Goal: Task Accomplishment & Management: Use online tool/utility

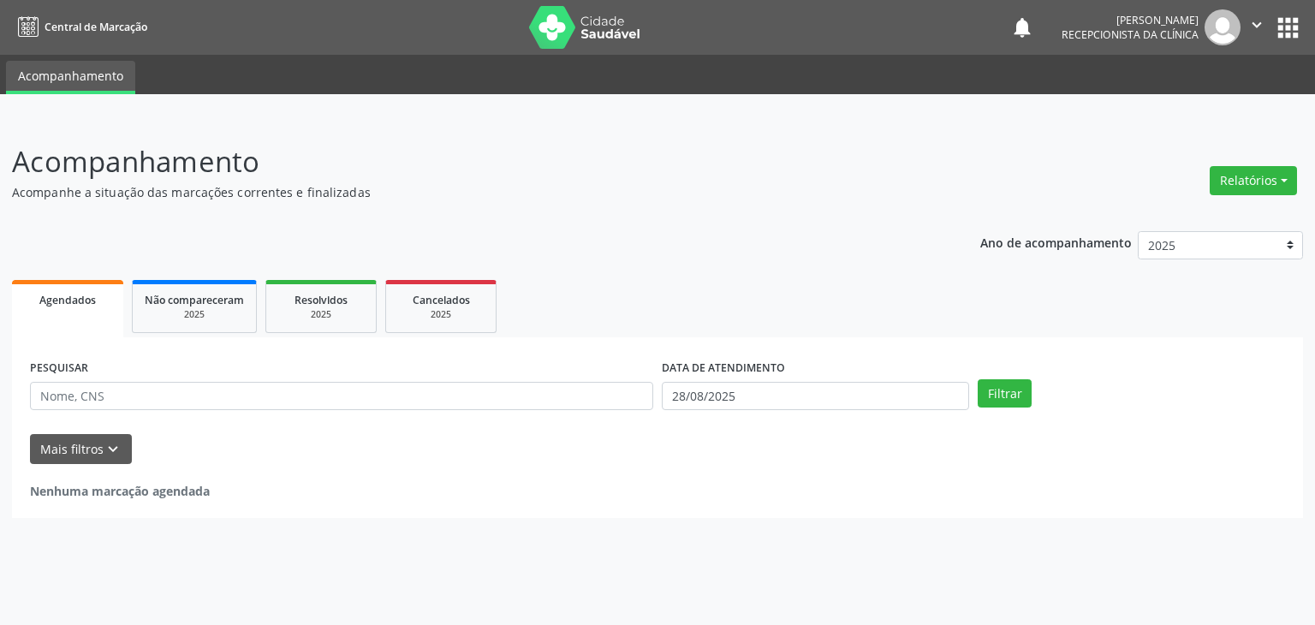
click at [1253, 20] on icon "" at bounding box center [1256, 24] width 19 height 19
click at [1286, 27] on button "apps" at bounding box center [1288, 28] width 30 height 30
click at [806, 176] on p "Acompanhamento" at bounding box center [464, 161] width 904 height 43
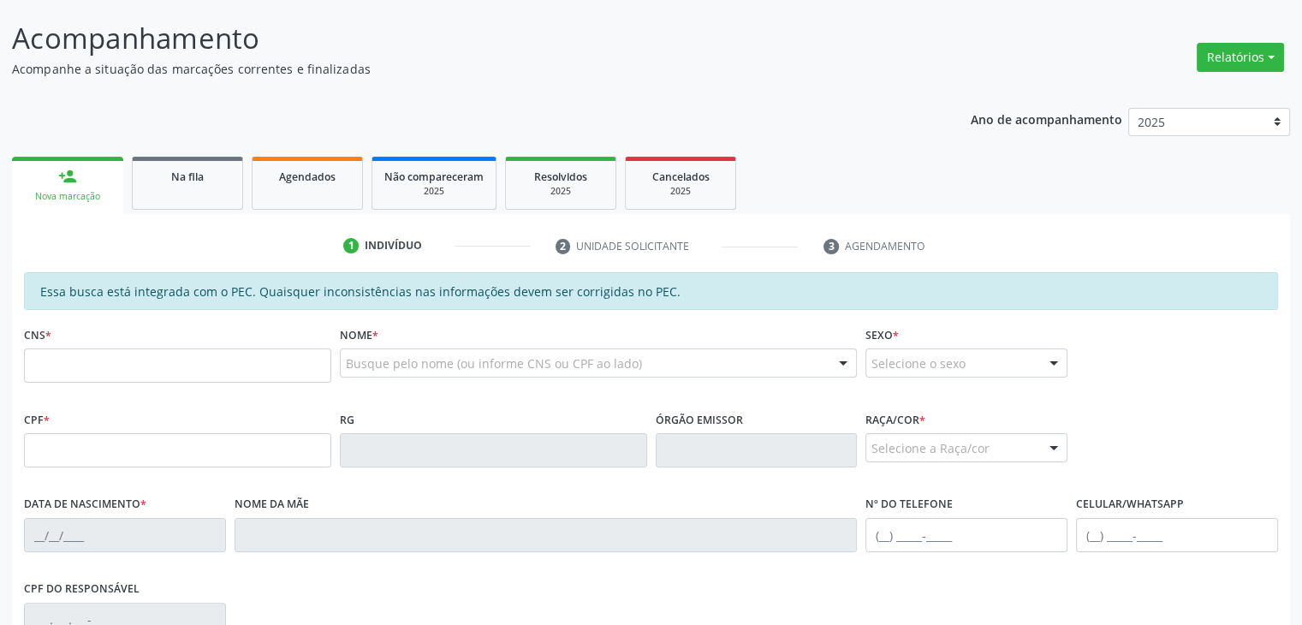
scroll to position [238, 0]
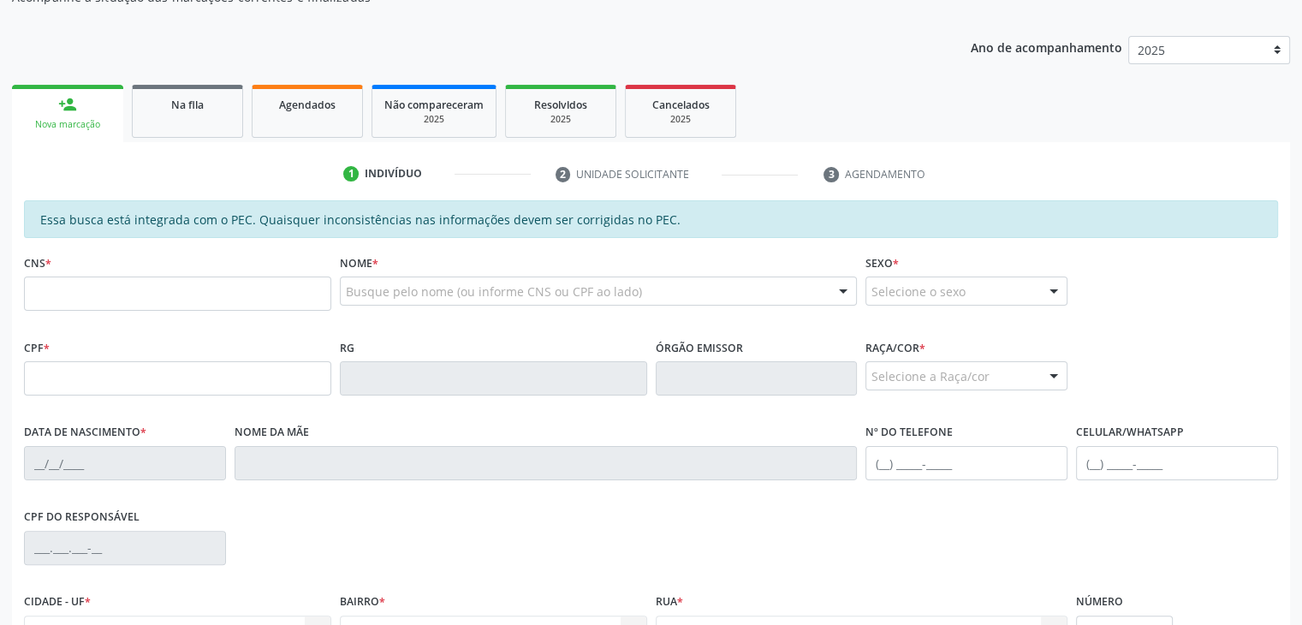
scroll to position [294, 0]
click at [195, 104] on span "Na fila" at bounding box center [187, 105] width 33 height 15
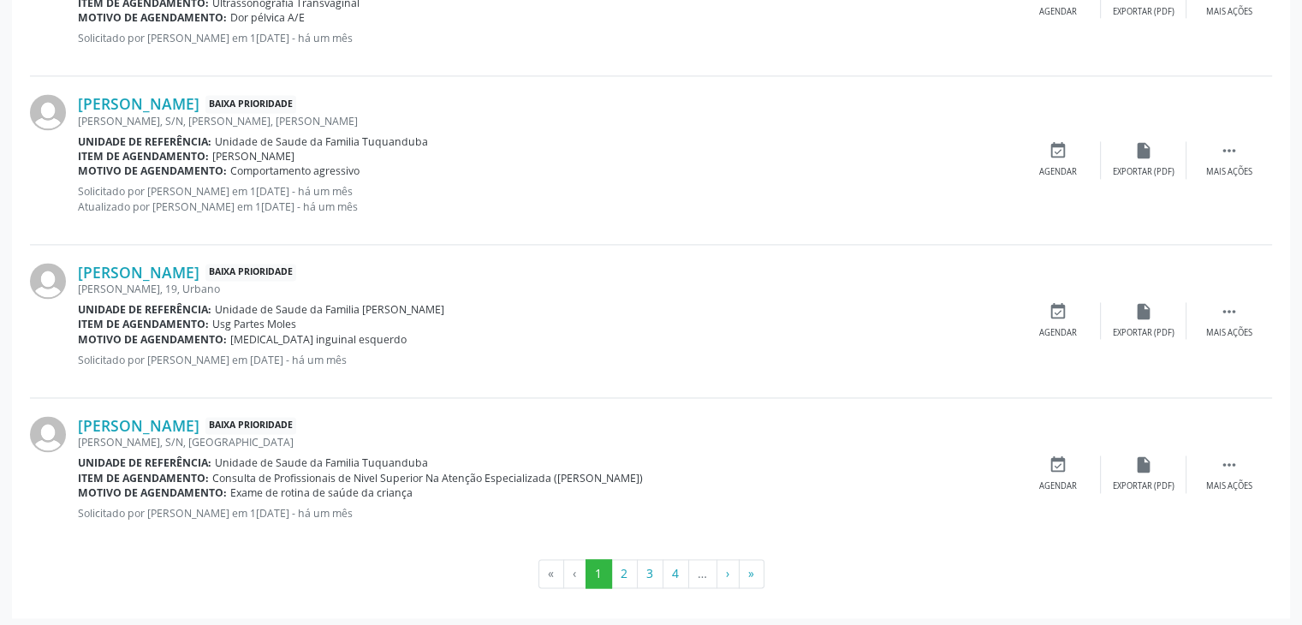
scroll to position [2459, 0]
click at [866, 149] on div "Item de agendamento: Médico Psiquiatra" at bounding box center [546, 156] width 937 height 15
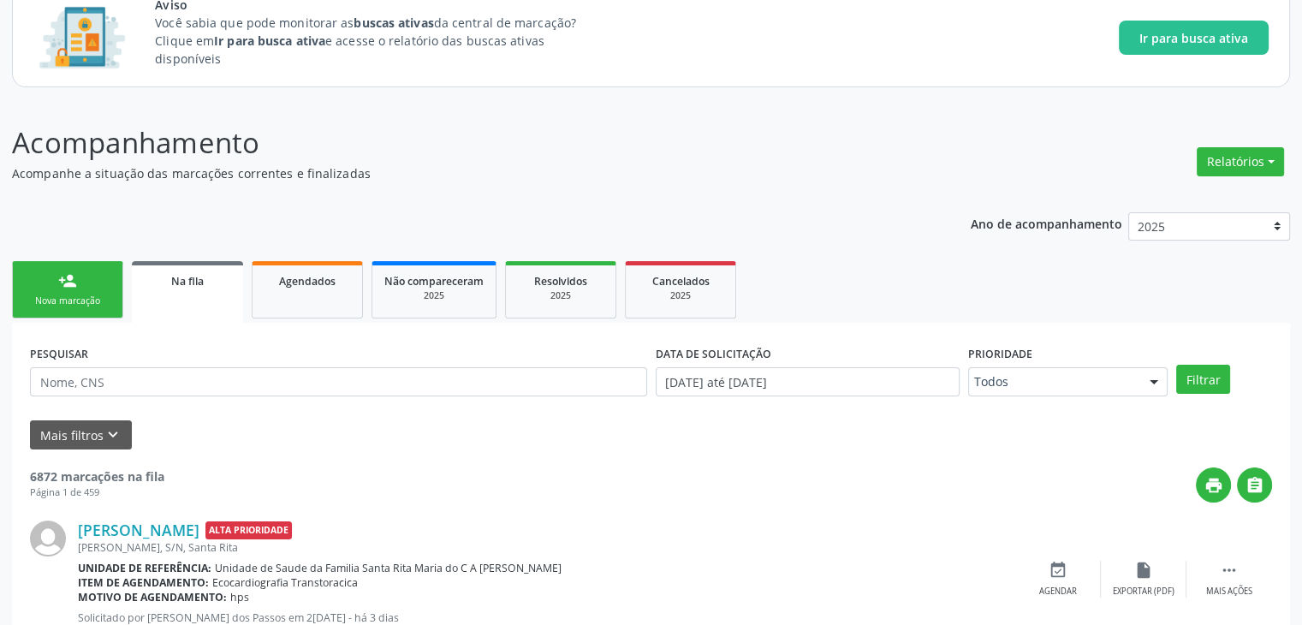
scroll to position [120, 0]
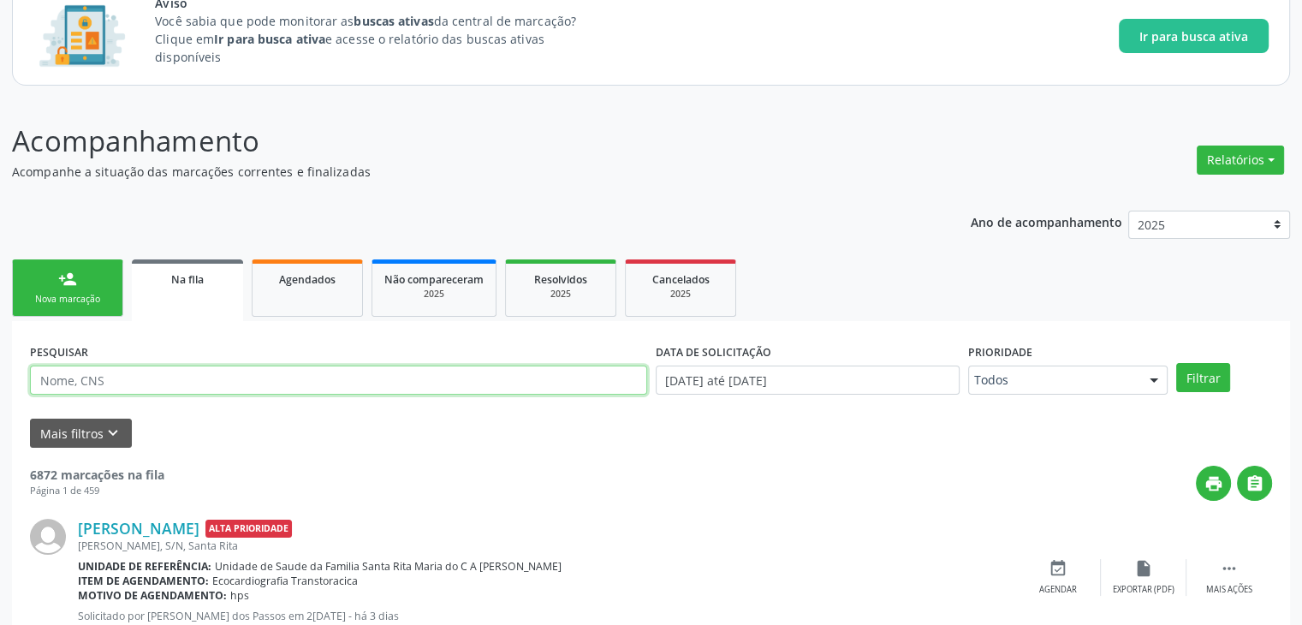
click at [565, 374] on input "text" at bounding box center [338, 380] width 617 height 29
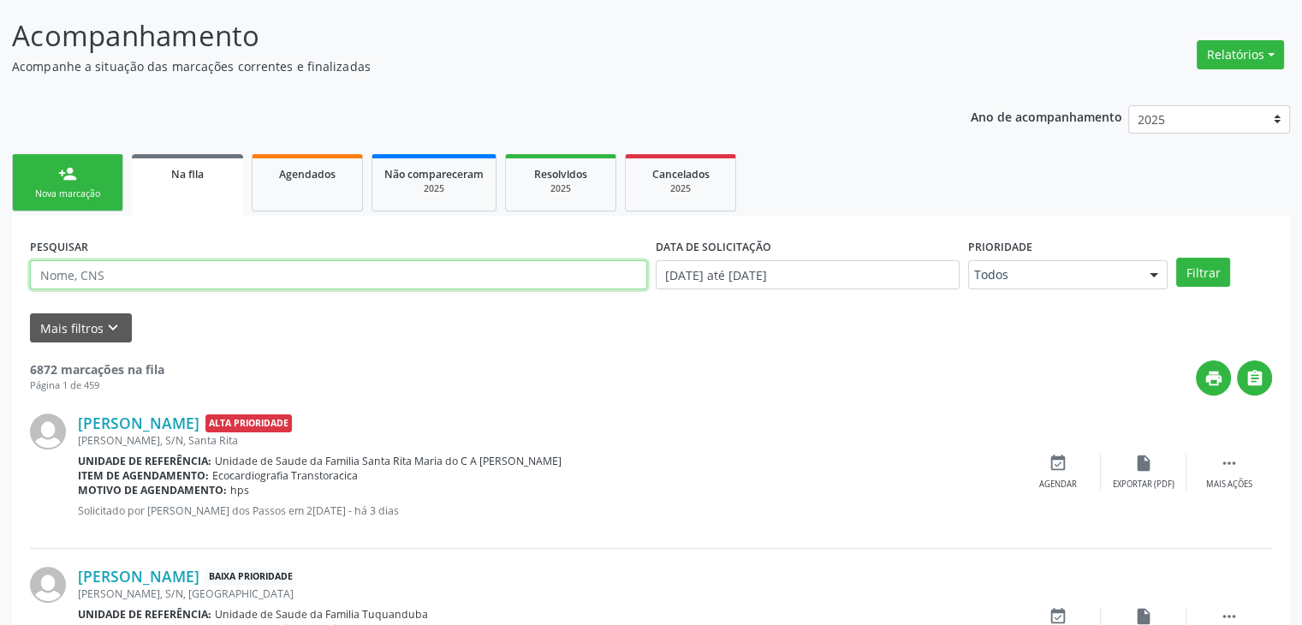
scroll to position [224, 0]
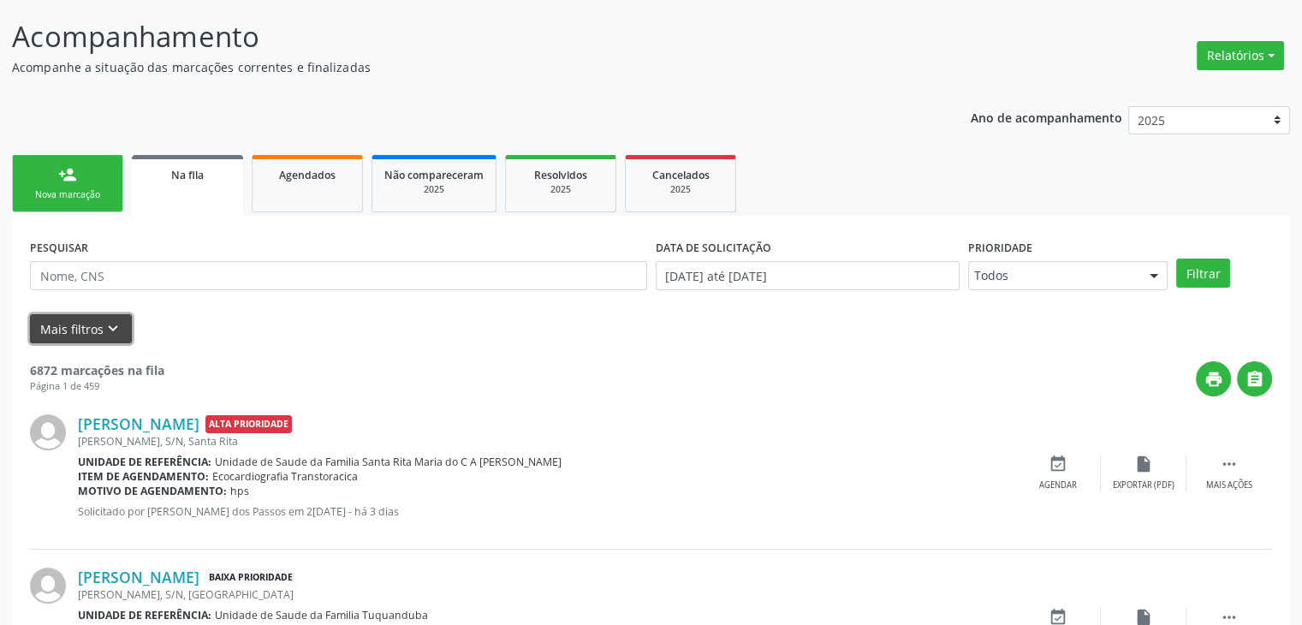
click at [93, 331] on button "Mais filtros keyboard_arrow_down" at bounding box center [81, 329] width 102 height 30
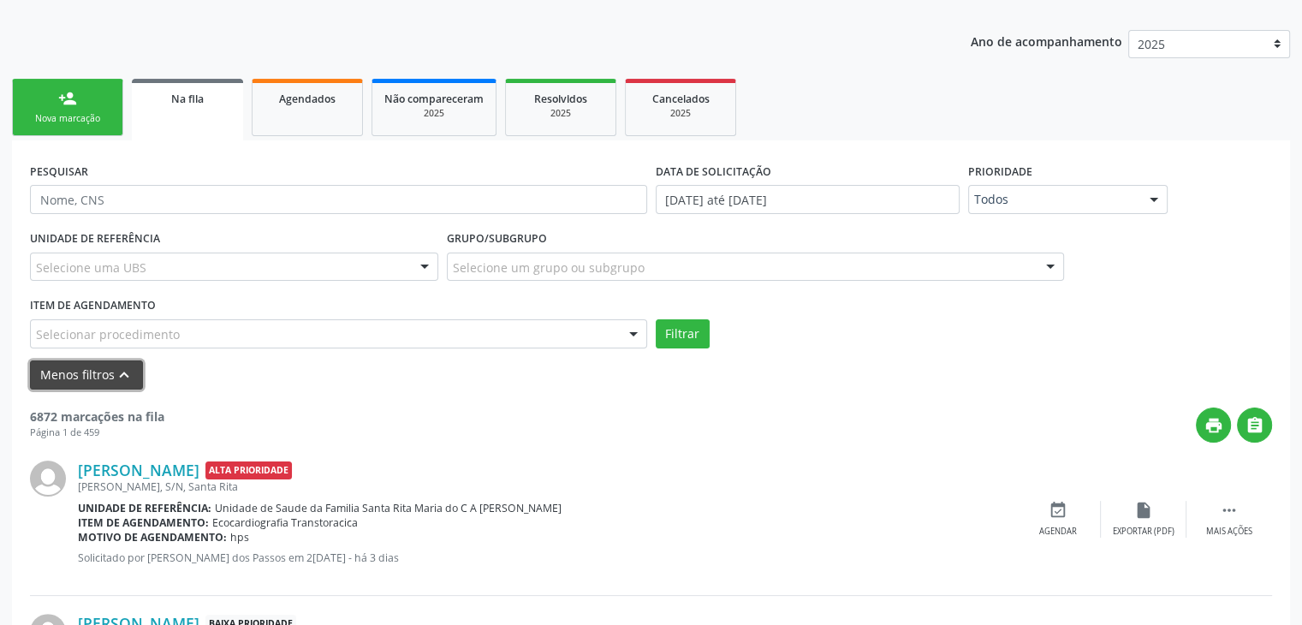
scroll to position [301, 0]
click at [458, 342] on div "Selecionar procedimento" at bounding box center [338, 332] width 617 height 29
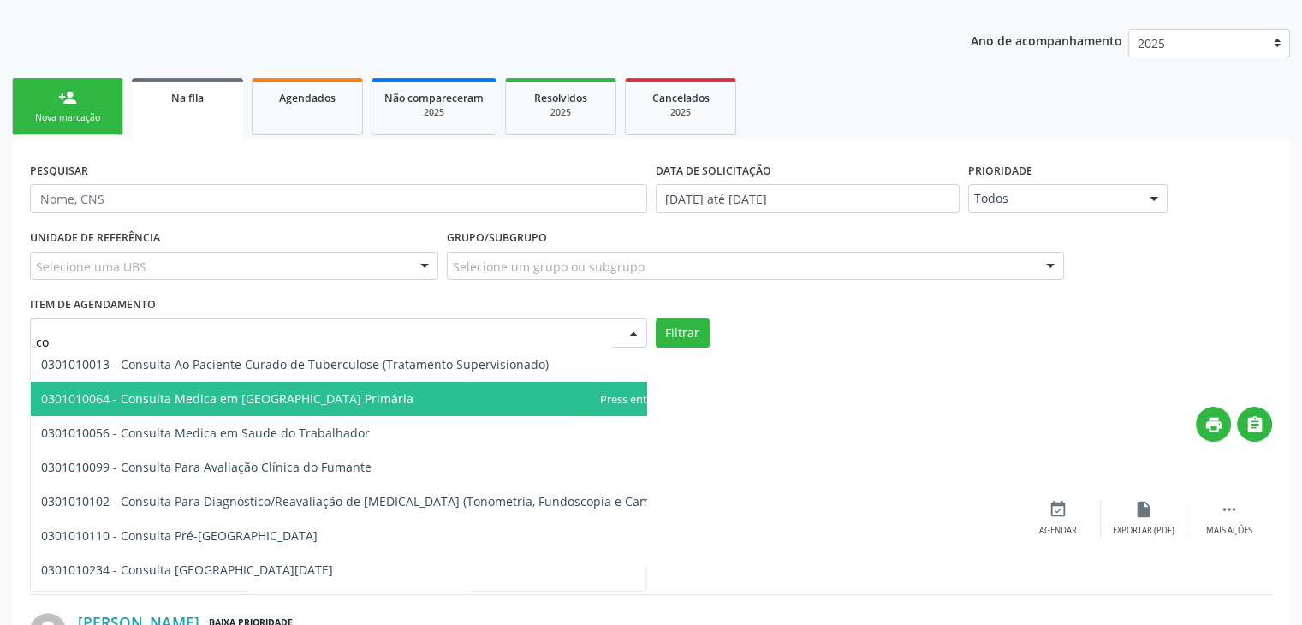
type input "c"
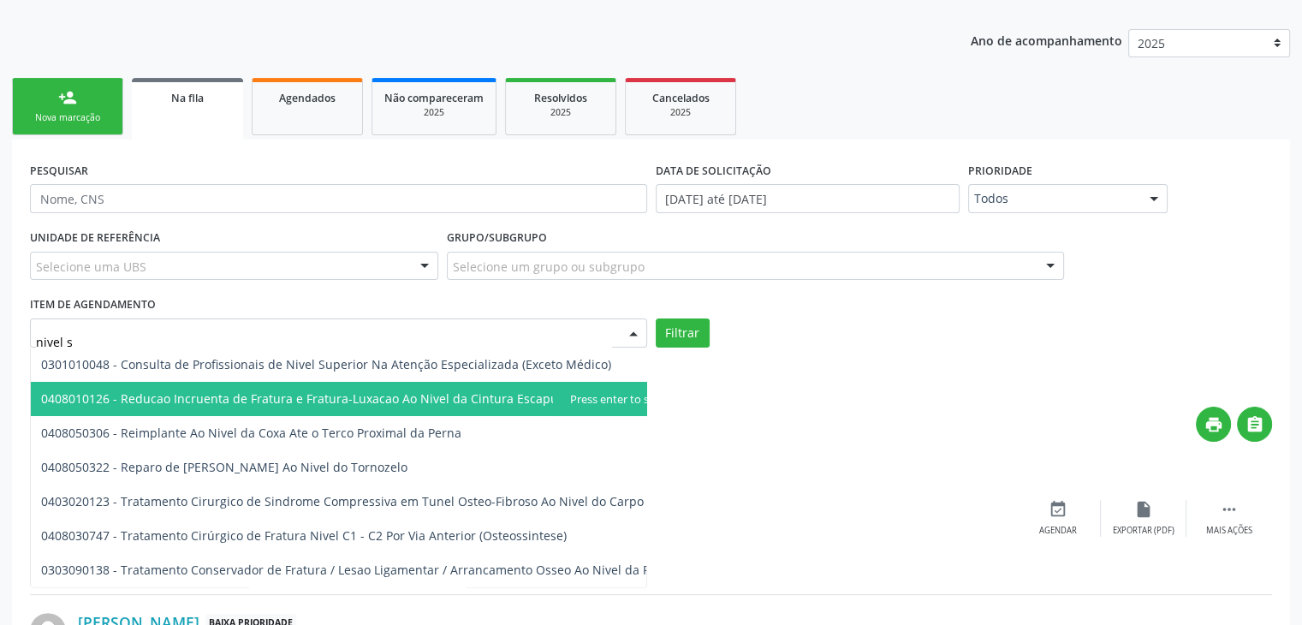
type input "nivel su"
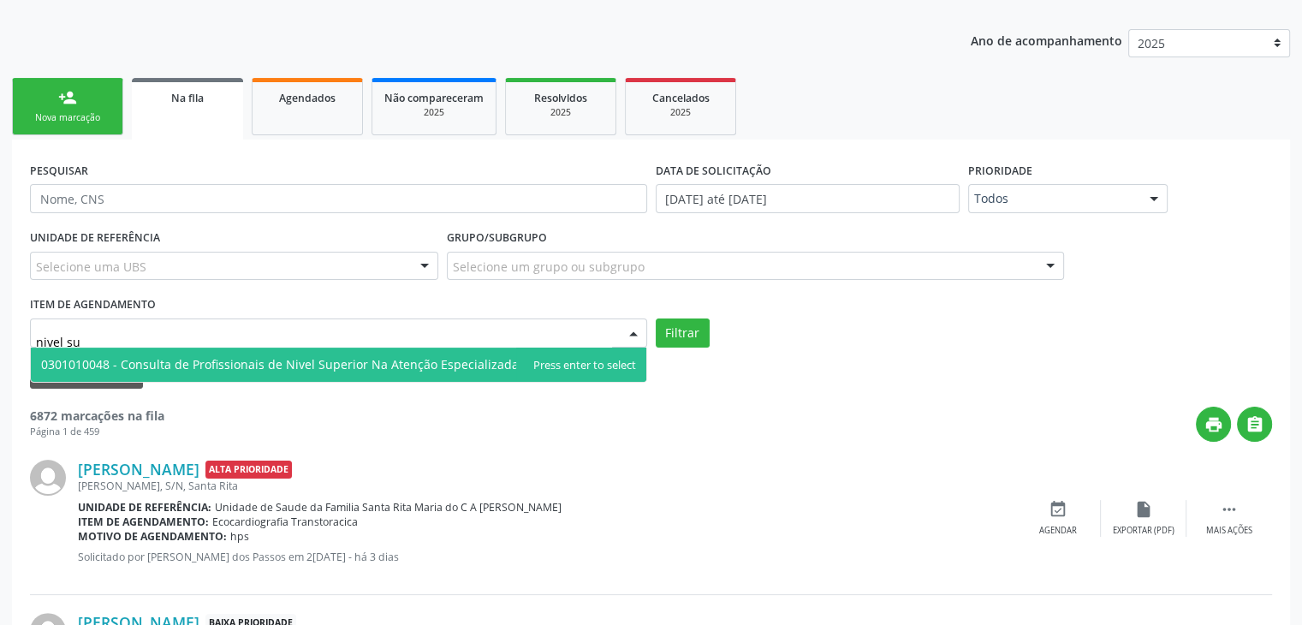
click at [438, 372] on span "0301010048 - Consulta de Profissionais de Nivel Superior Na Atenção Especializa…" at bounding box center [339, 365] width 616 height 34
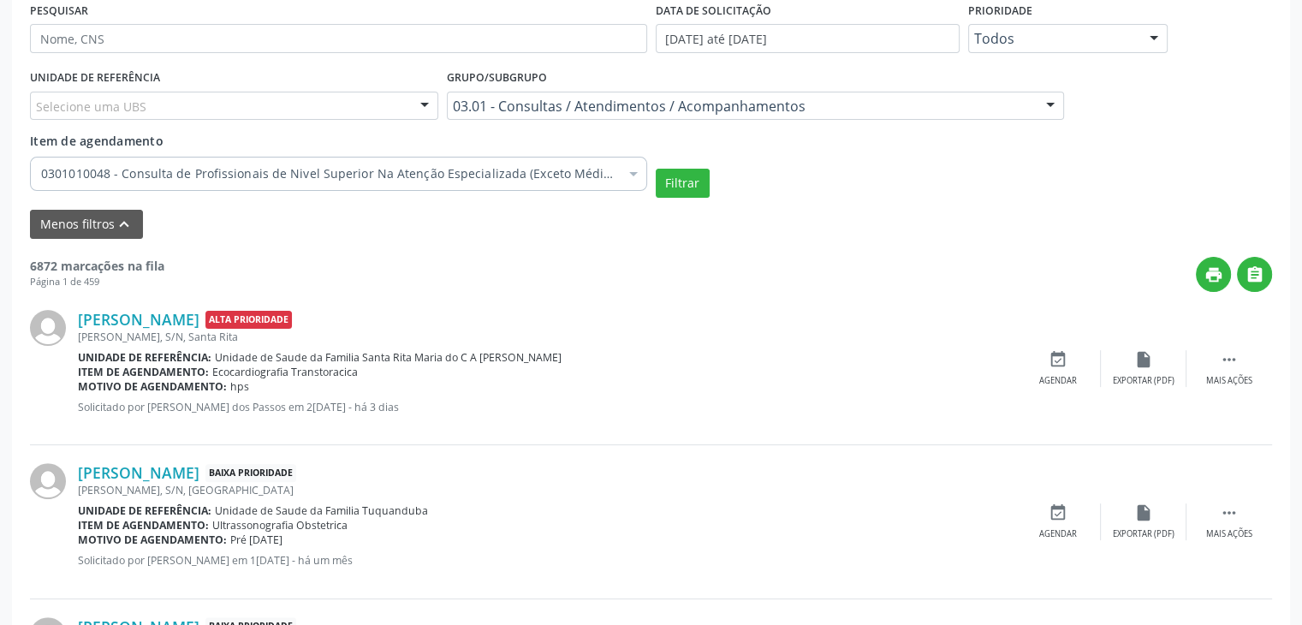
scroll to position [437, 0]
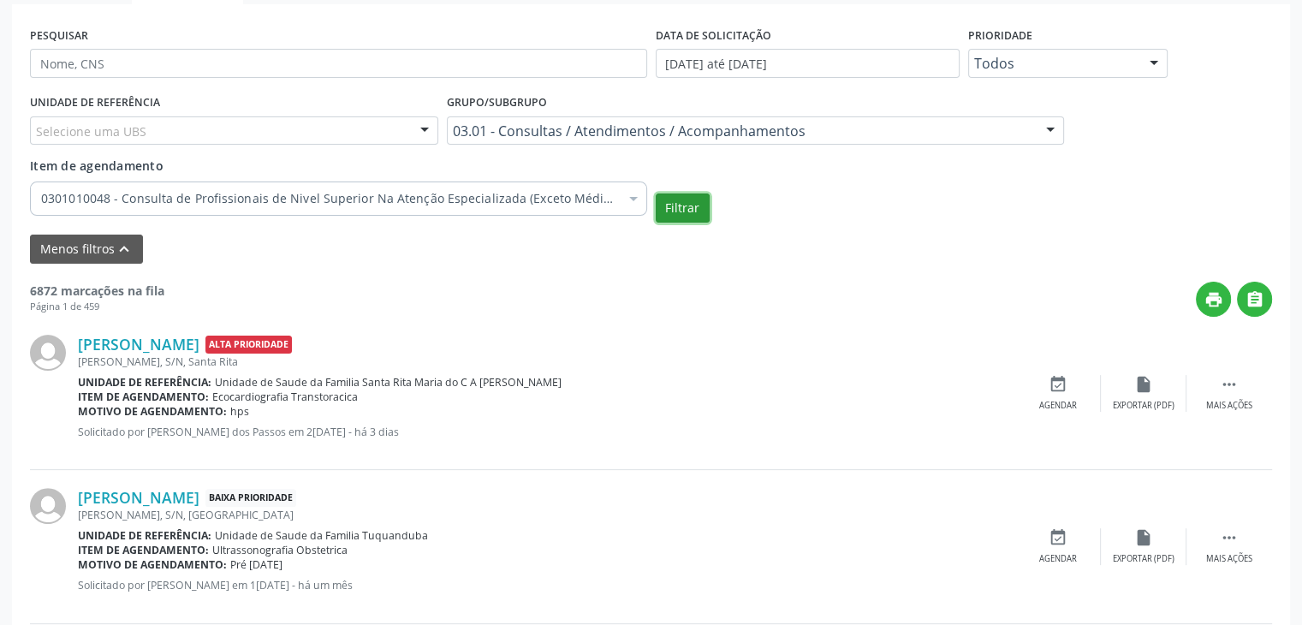
click at [687, 206] on button "Filtrar" at bounding box center [683, 207] width 54 height 29
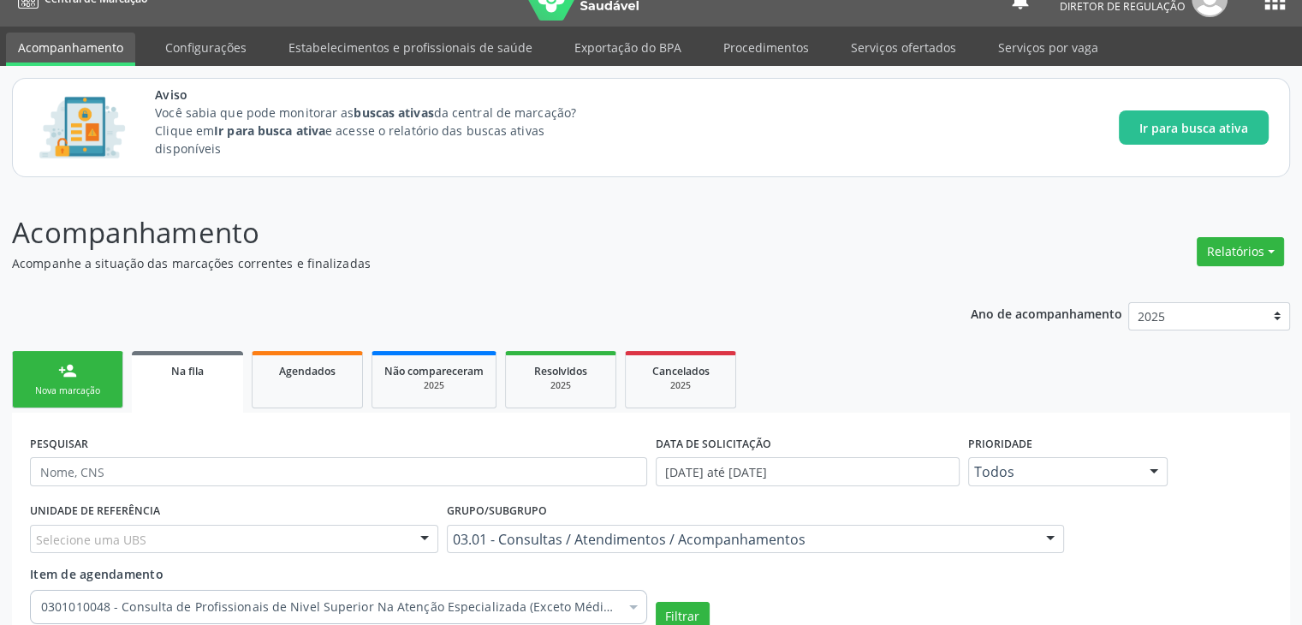
scroll to position [0, 0]
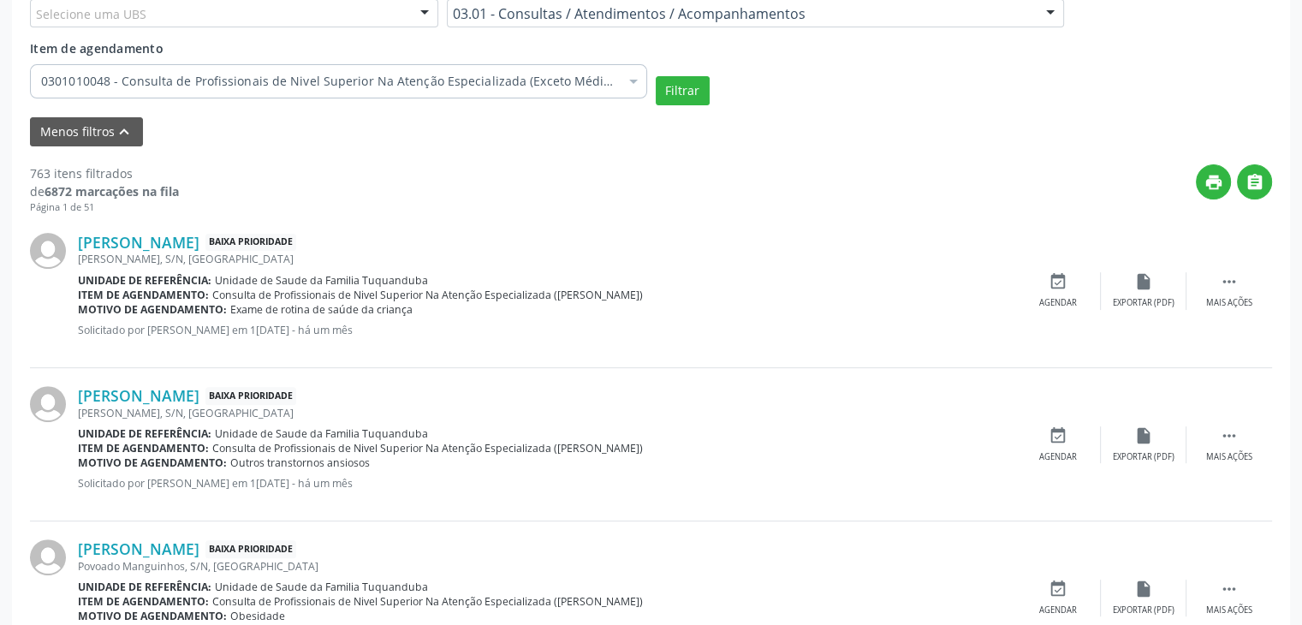
click at [640, 393] on div "[PERSON_NAME] Baixa Prioridade" at bounding box center [546, 395] width 937 height 19
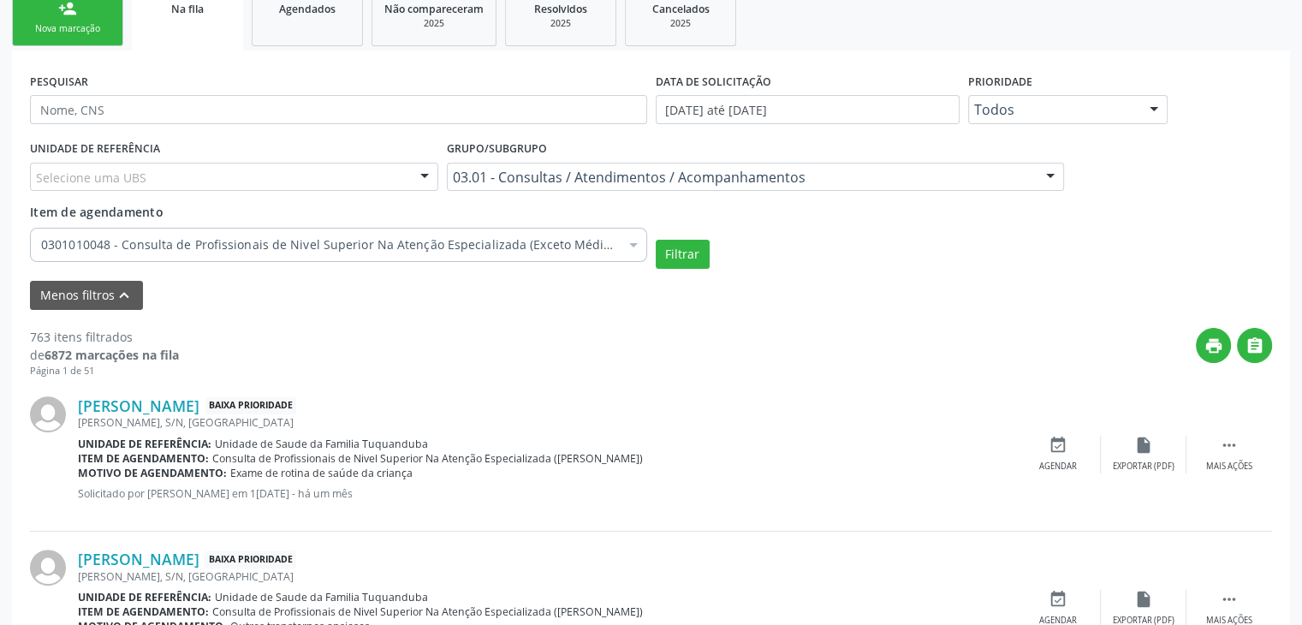
scroll to position [390, 0]
click at [103, 292] on button "Menos filtros keyboard_arrow_up" at bounding box center [86, 297] width 113 height 30
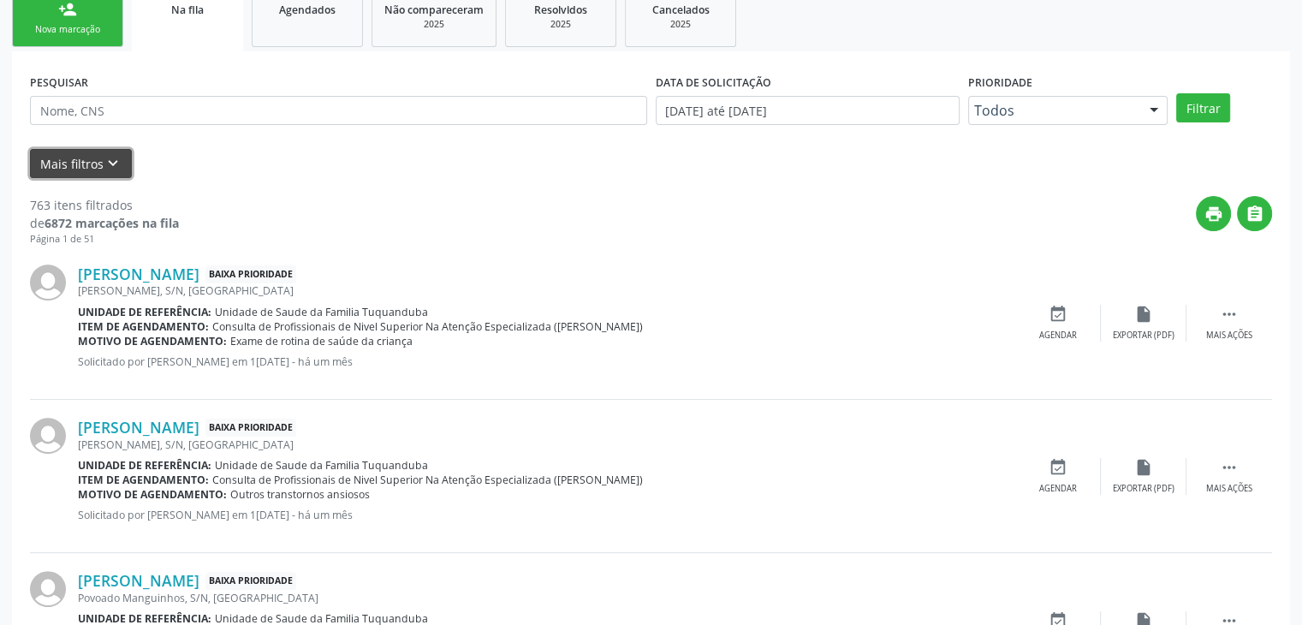
click at [69, 166] on button "Mais filtros keyboard_arrow_down" at bounding box center [81, 164] width 102 height 30
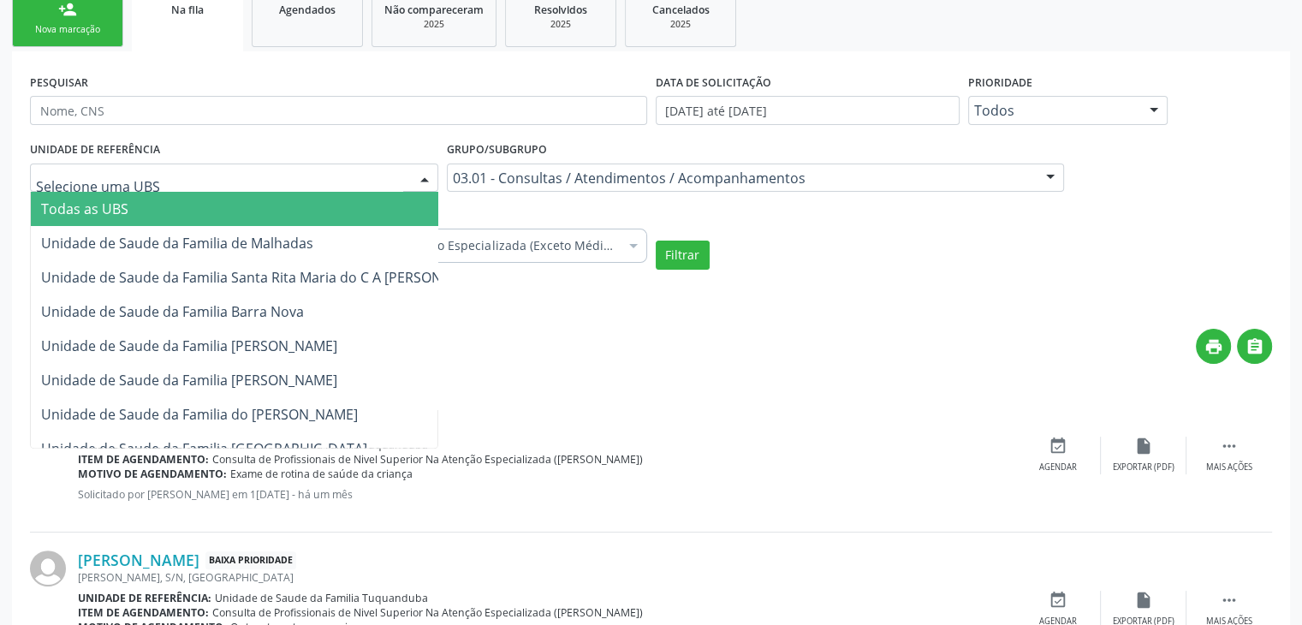
click at [420, 176] on div at bounding box center [425, 178] width 26 height 29
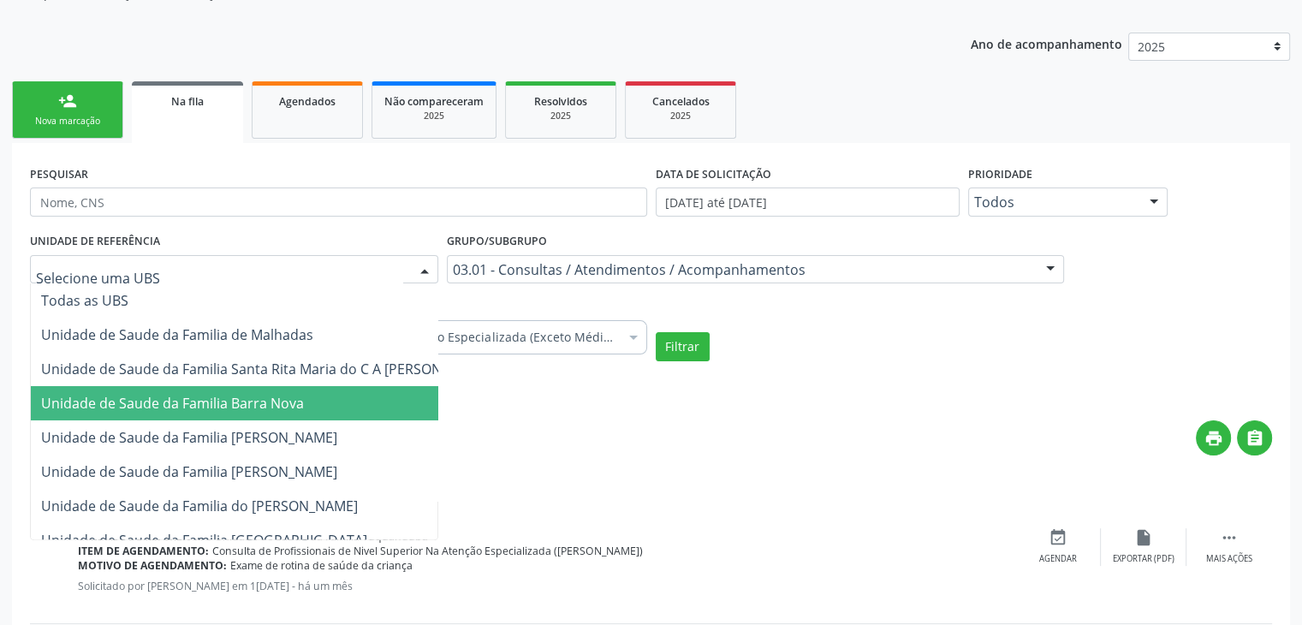
scroll to position [295, 0]
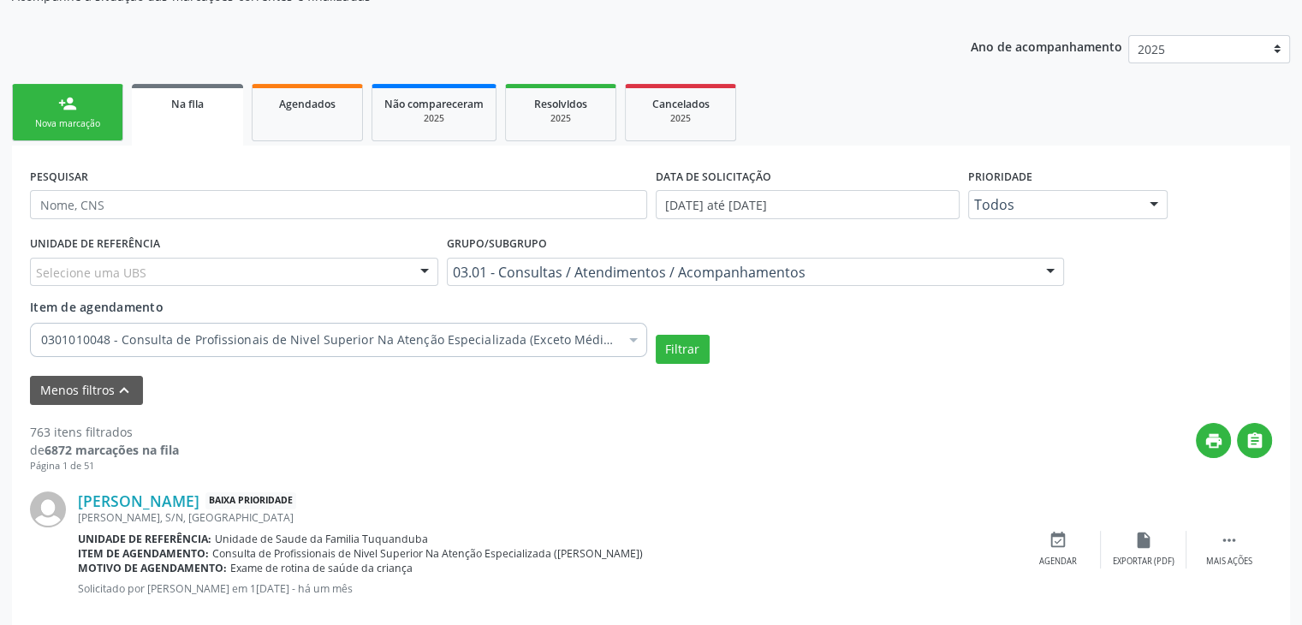
click at [1044, 267] on div at bounding box center [1051, 273] width 26 height 29
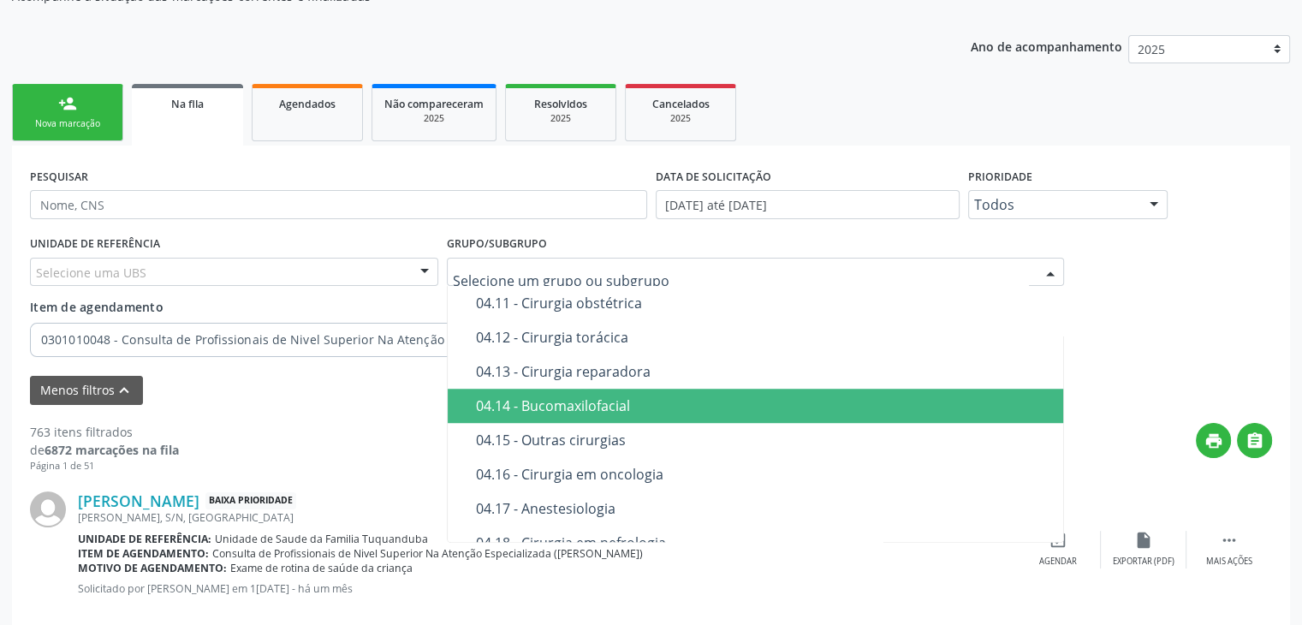
scroll to position [1473, 0]
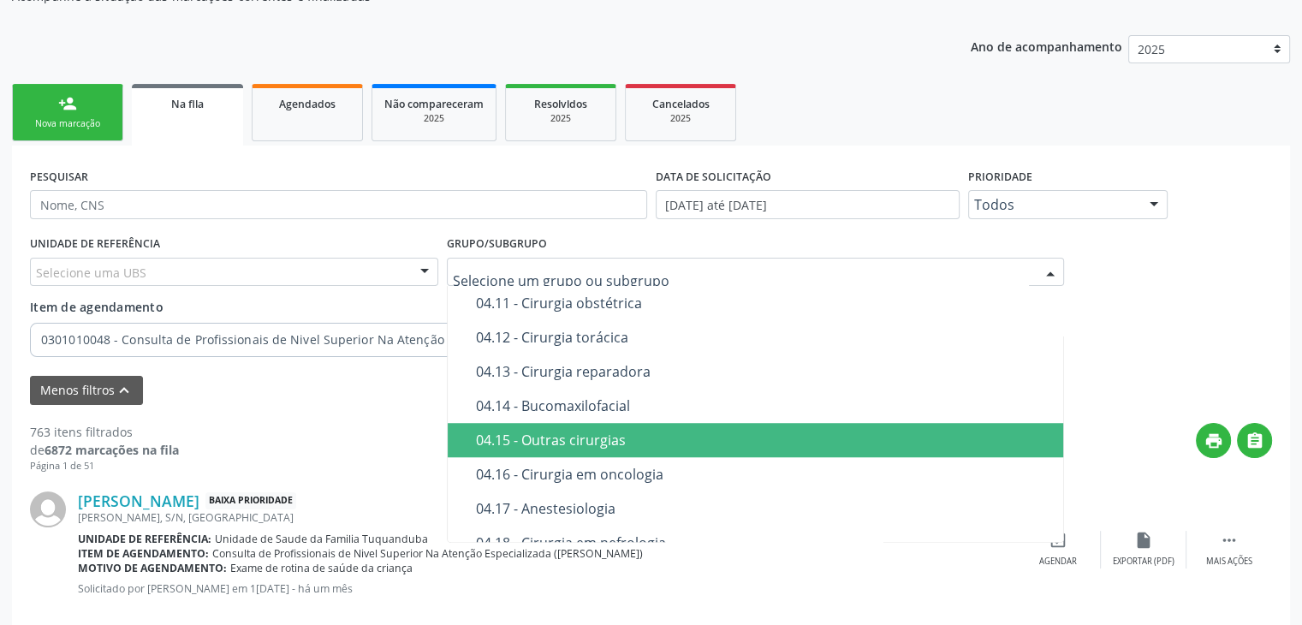
click at [779, 437] on div "04.15 - Outras cirurgias" at bounding box center [765, 440] width 579 height 14
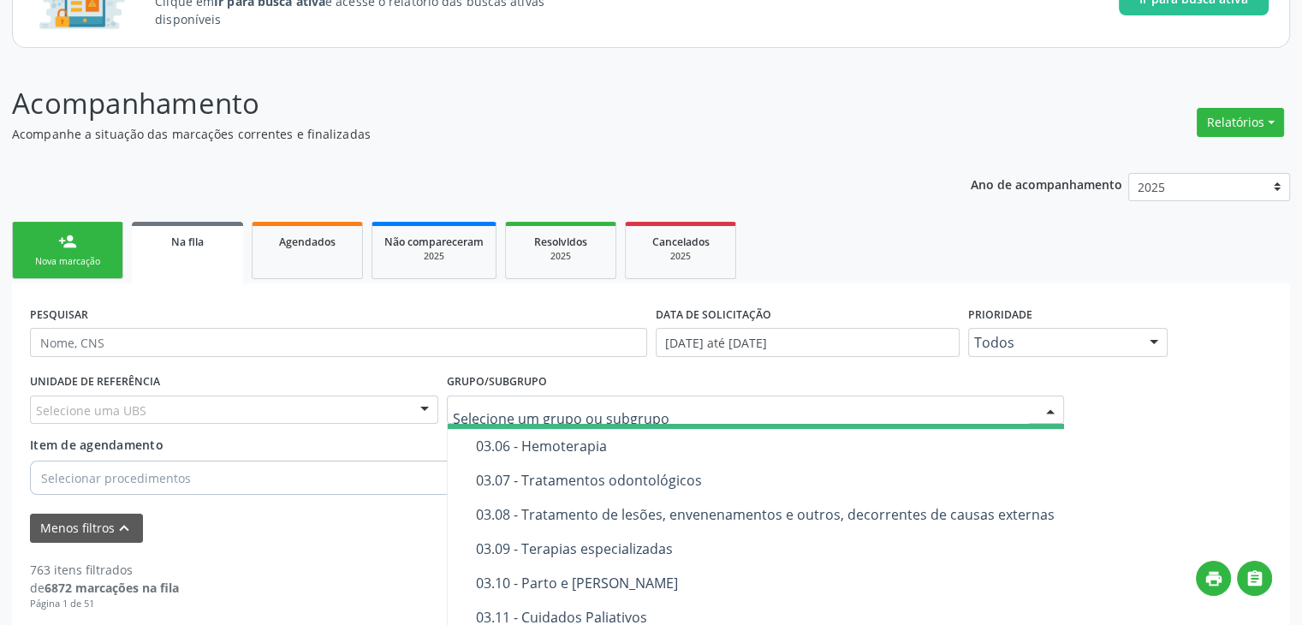
scroll to position [884, 0]
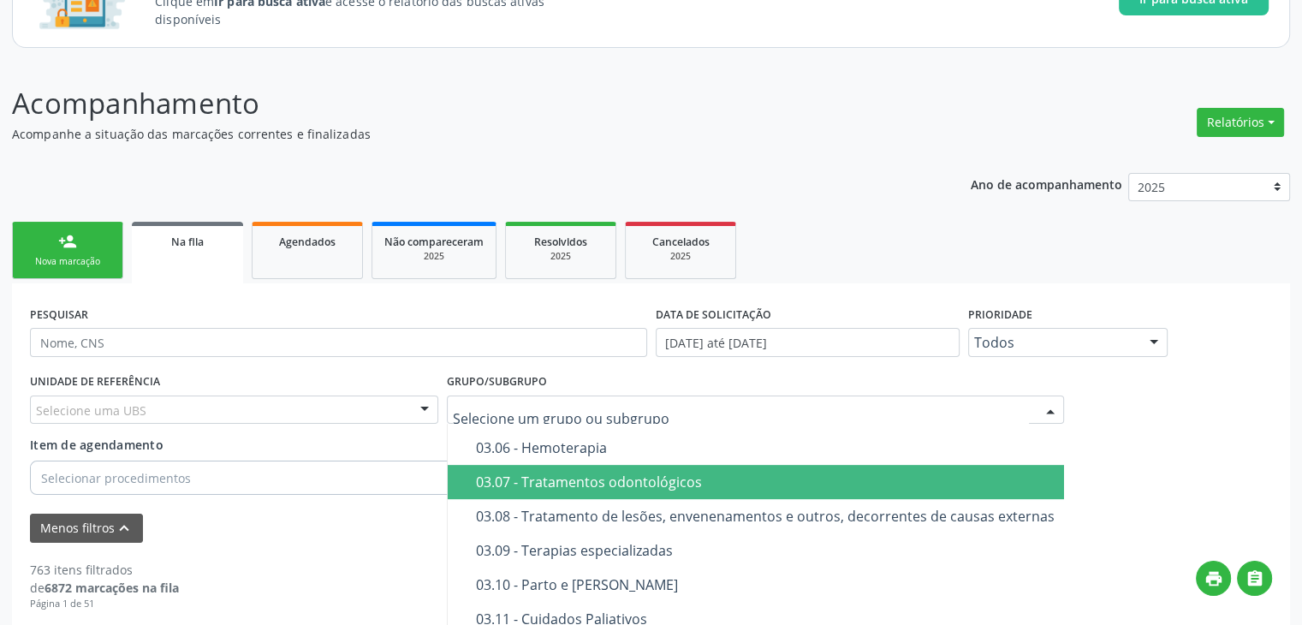
click at [652, 484] on div "03.07 - Tratamentos odontológicos" at bounding box center [765, 482] width 579 height 14
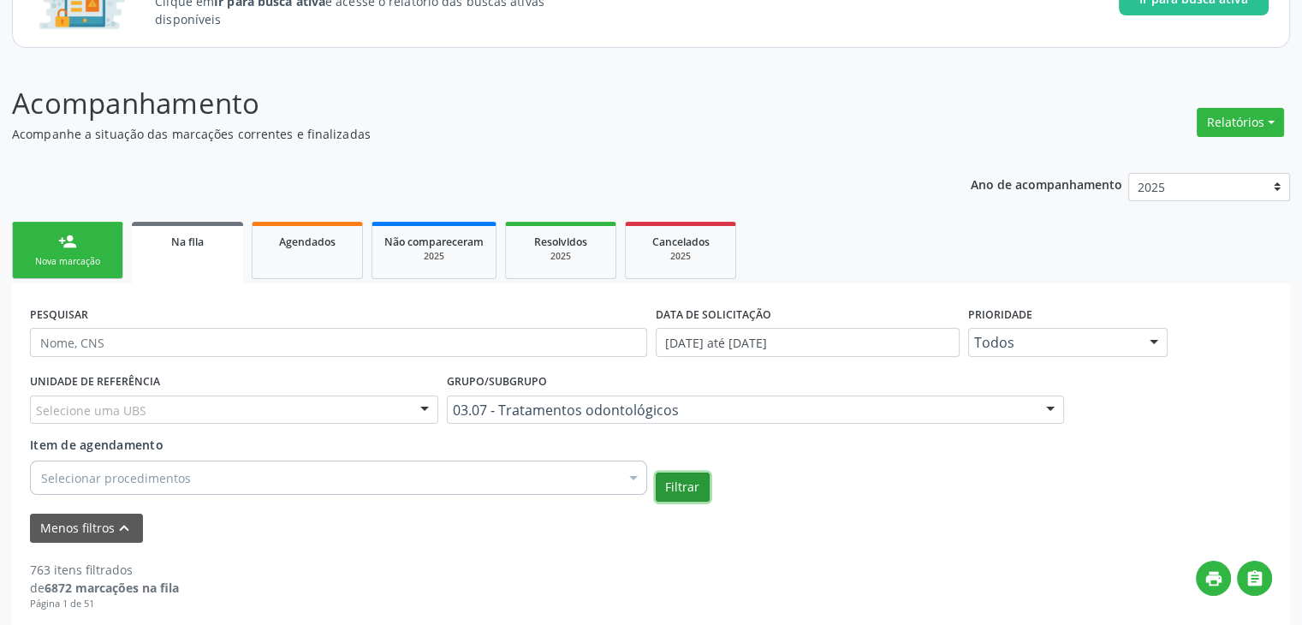
click at [691, 492] on button "Filtrar" at bounding box center [683, 487] width 54 height 29
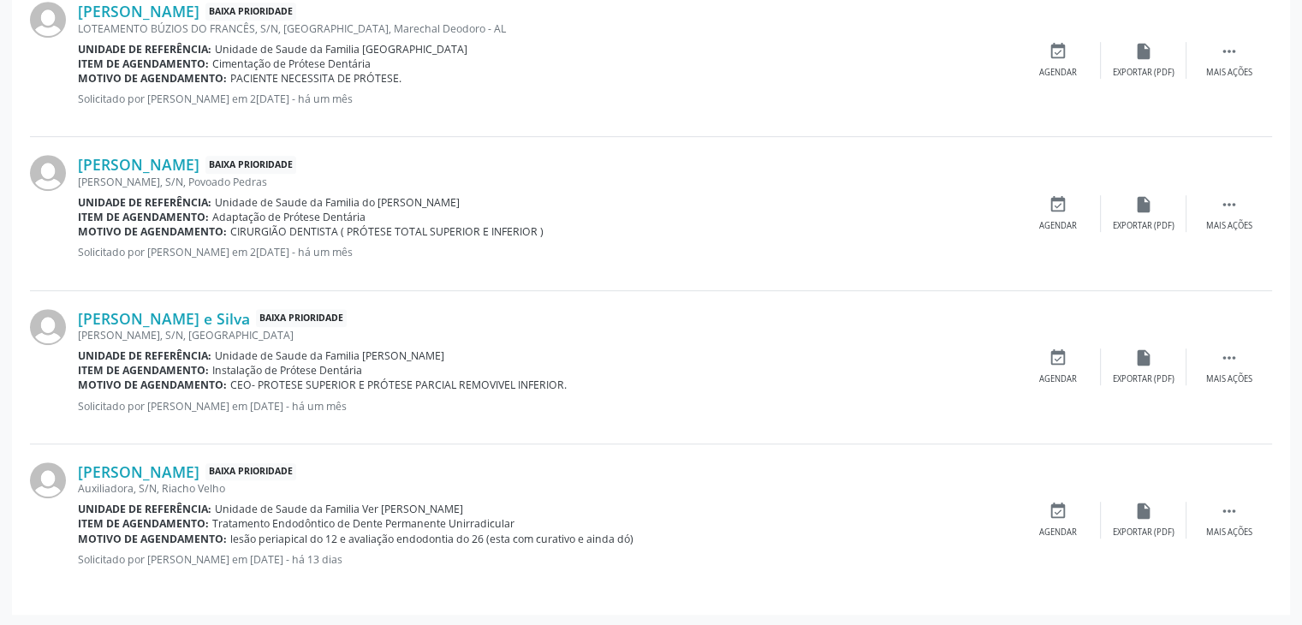
scroll to position [937, 0]
click at [517, 482] on div "Auxiliadora, S/N, Riacho Velho" at bounding box center [546, 489] width 937 height 15
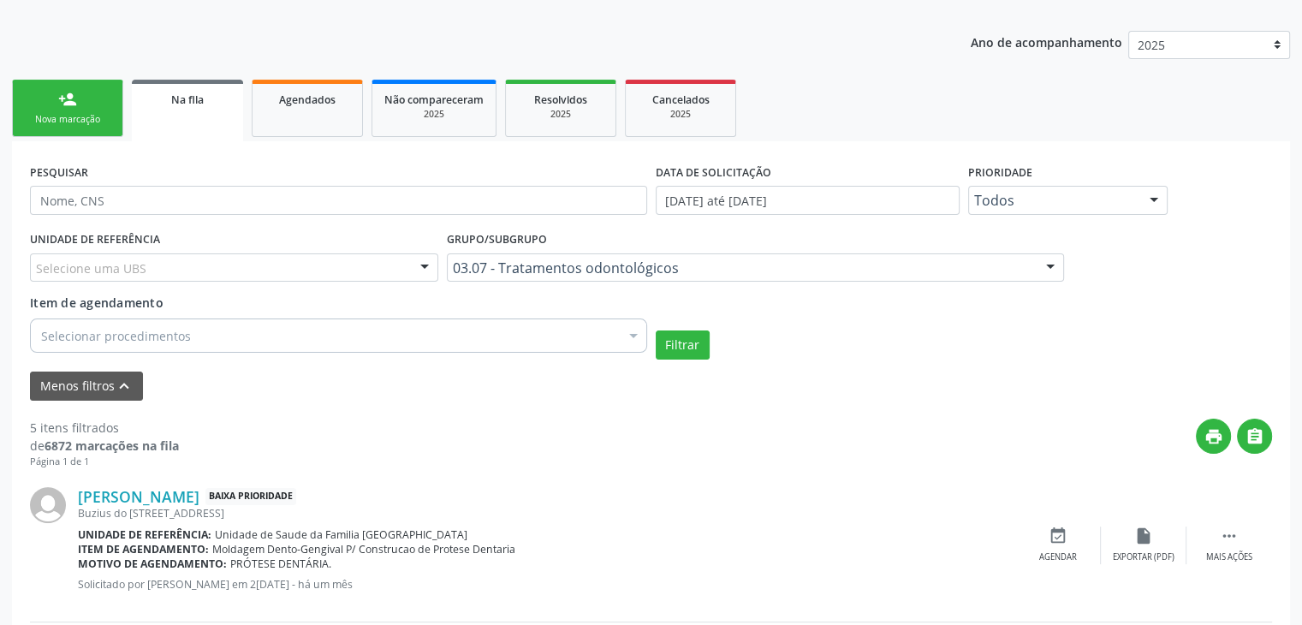
scroll to position [294, 0]
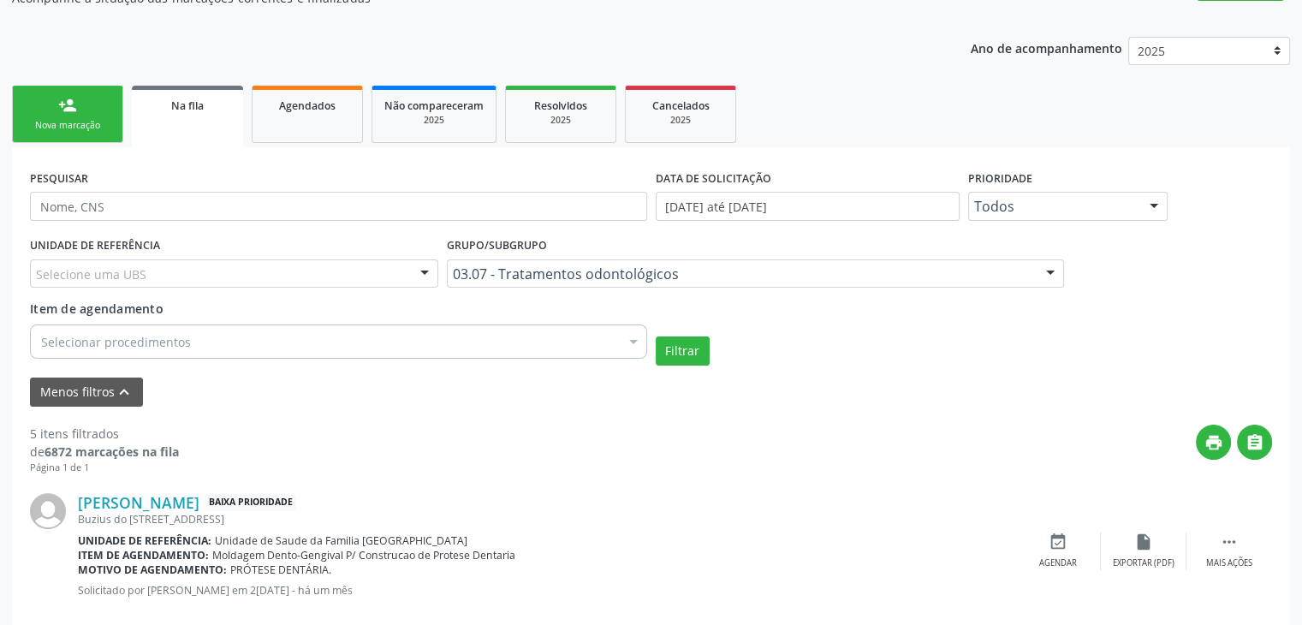
click at [185, 176] on div "PESQUISAR" at bounding box center [339, 198] width 626 height 67
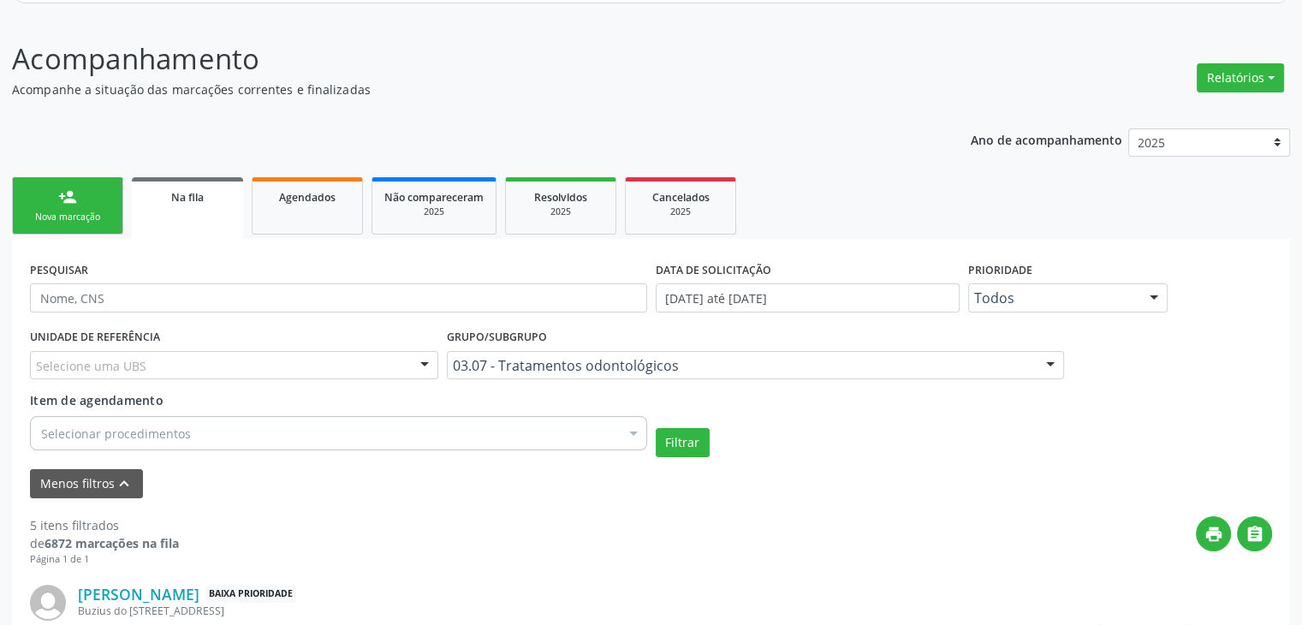
scroll to position [160, 0]
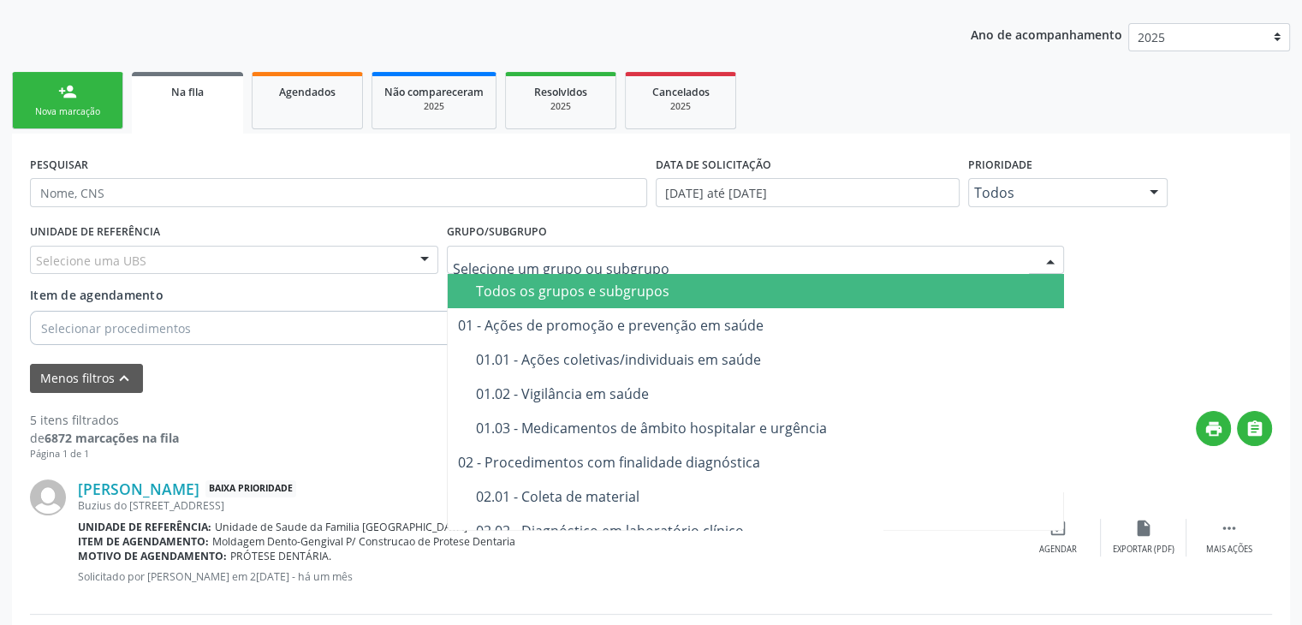
scroll to position [325, 0]
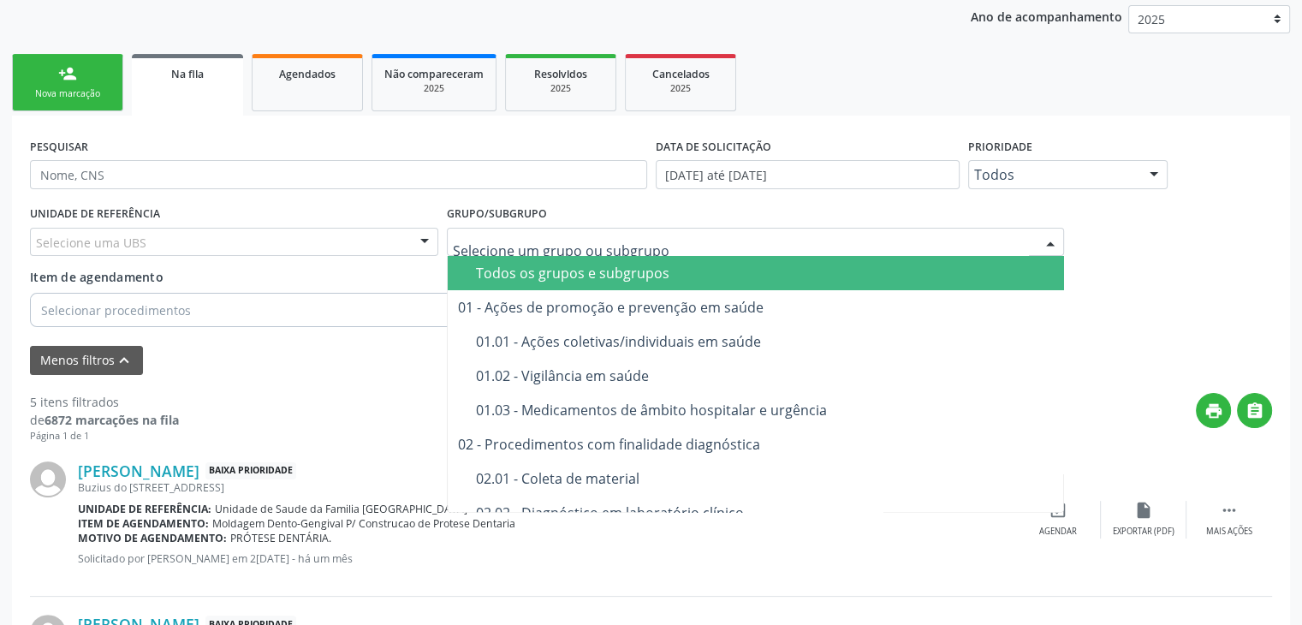
click at [615, 271] on div "Todos os grupos e subgrupos" at bounding box center [765, 273] width 579 height 14
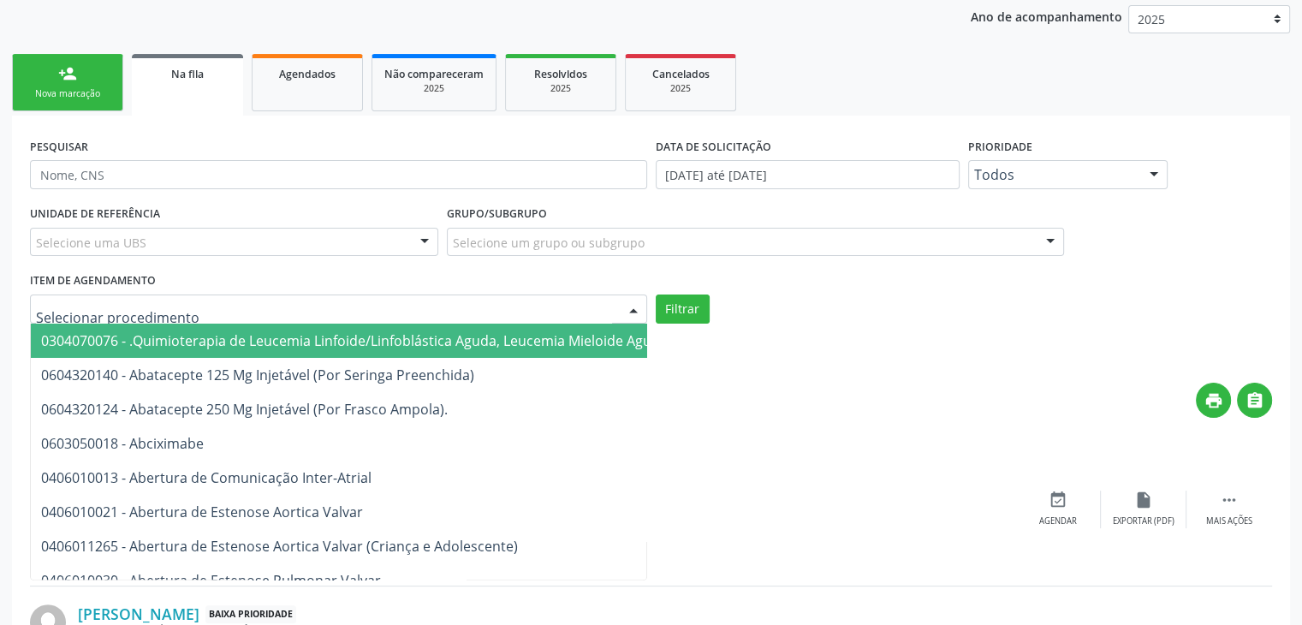
click at [324, 309] on div at bounding box center [338, 309] width 617 height 29
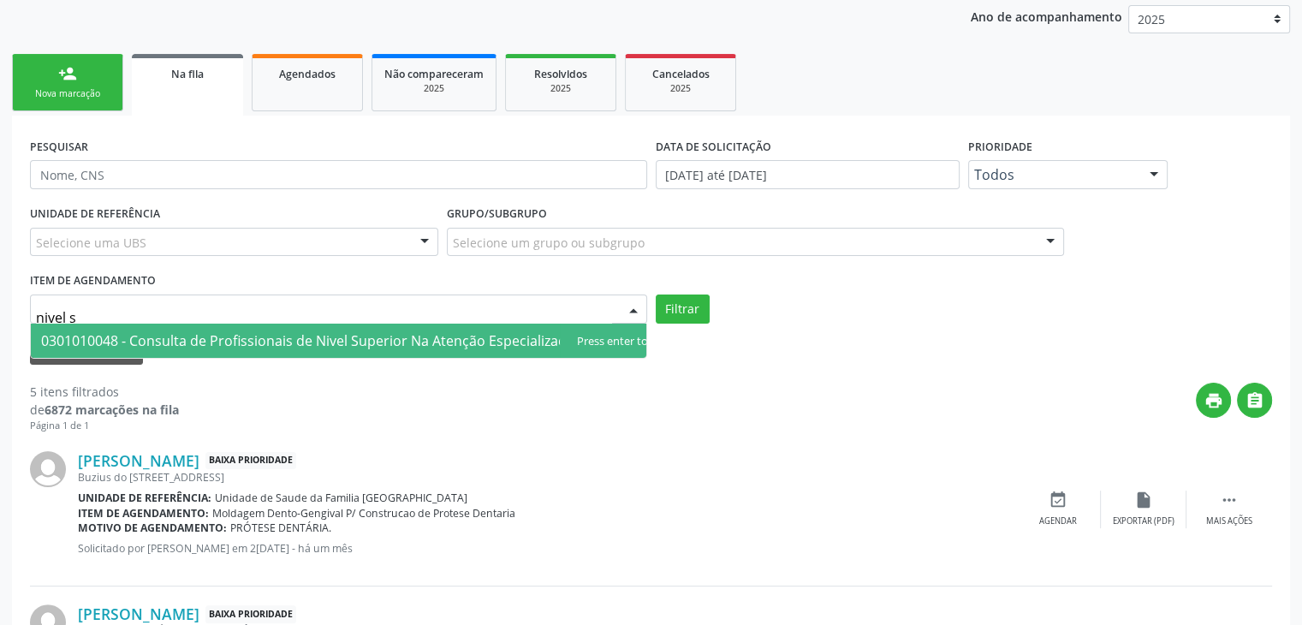
type input "nivel su"
click at [308, 336] on span "0301010048 - Consulta de Profissionais de Nivel Superior Na Atenção Especializa…" at bounding box center [360, 340] width 639 height 19
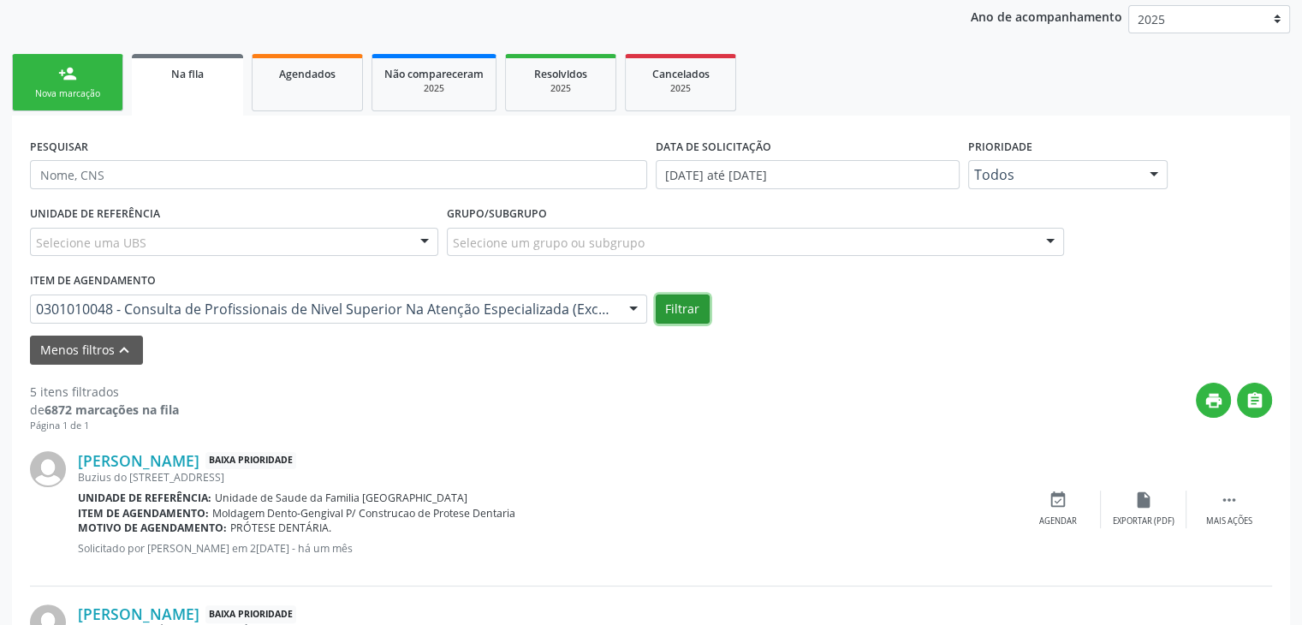
click at [680, 308] on button "Filtrar" at bounding box center [683, 309] width 54 height 29
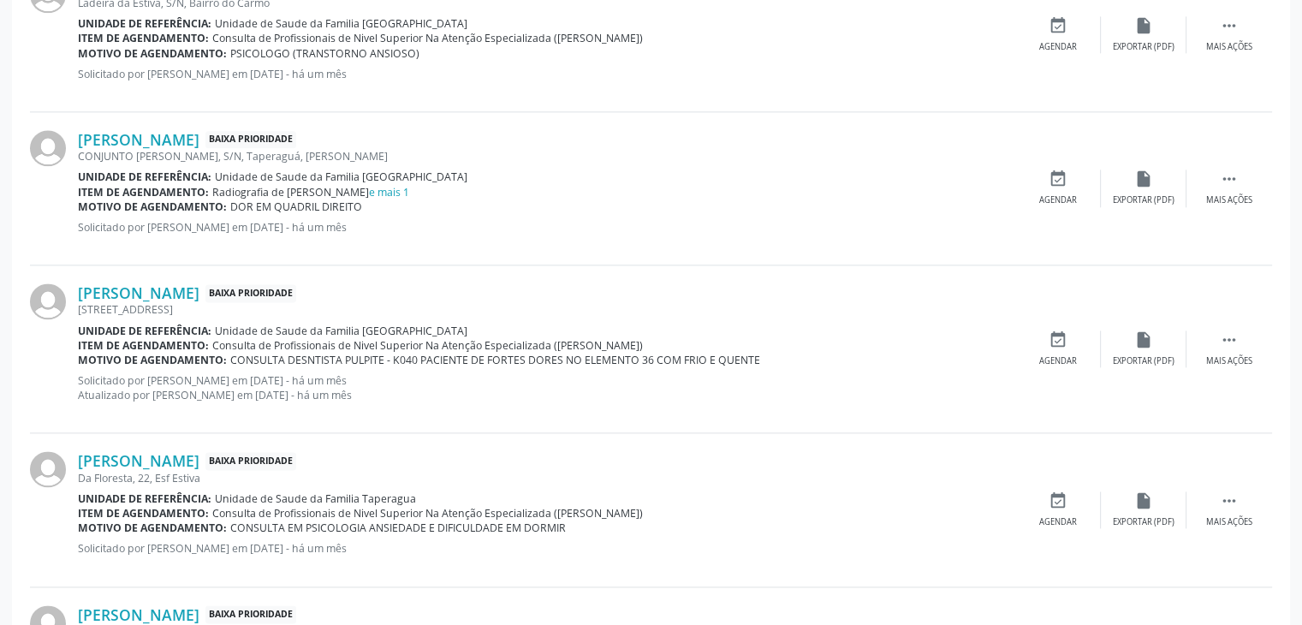
scroll to position [2195, 0]
click at [1147, 348] on div "insert_drive_file Exportar (PDF)" at bounding box center [1144, 348] width 86 height 37
click at [1130, 350] on div "insert_drive_file Exportar (PDF)" at bounding box center [1144, 348] width 86 height 37
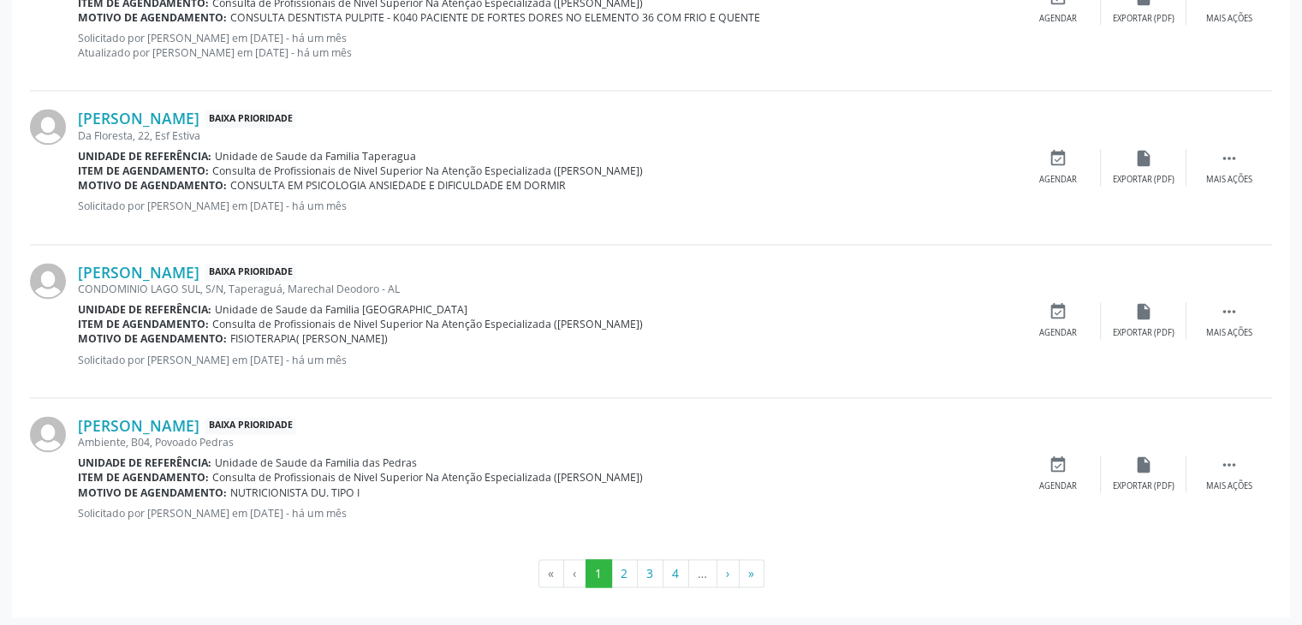
scroll to position [2538, 0]
click at [623, 570] on button "2" at bounding box center [624, 573] width 27 height 29
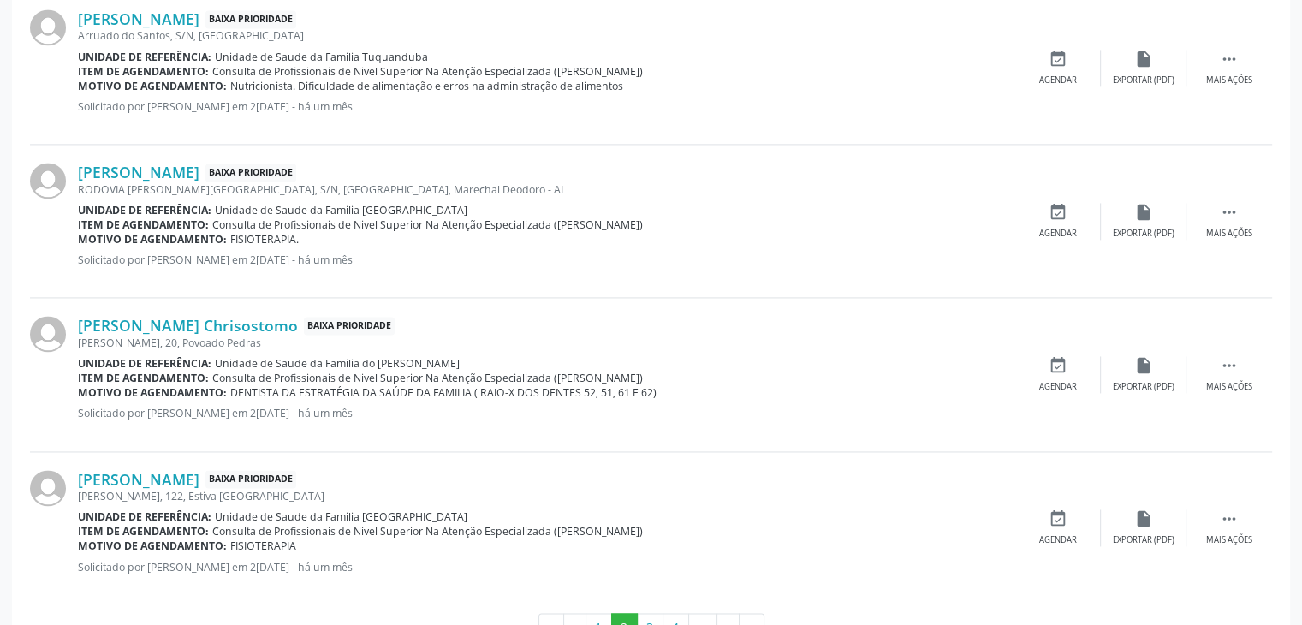
scroll to position [2523, 0]
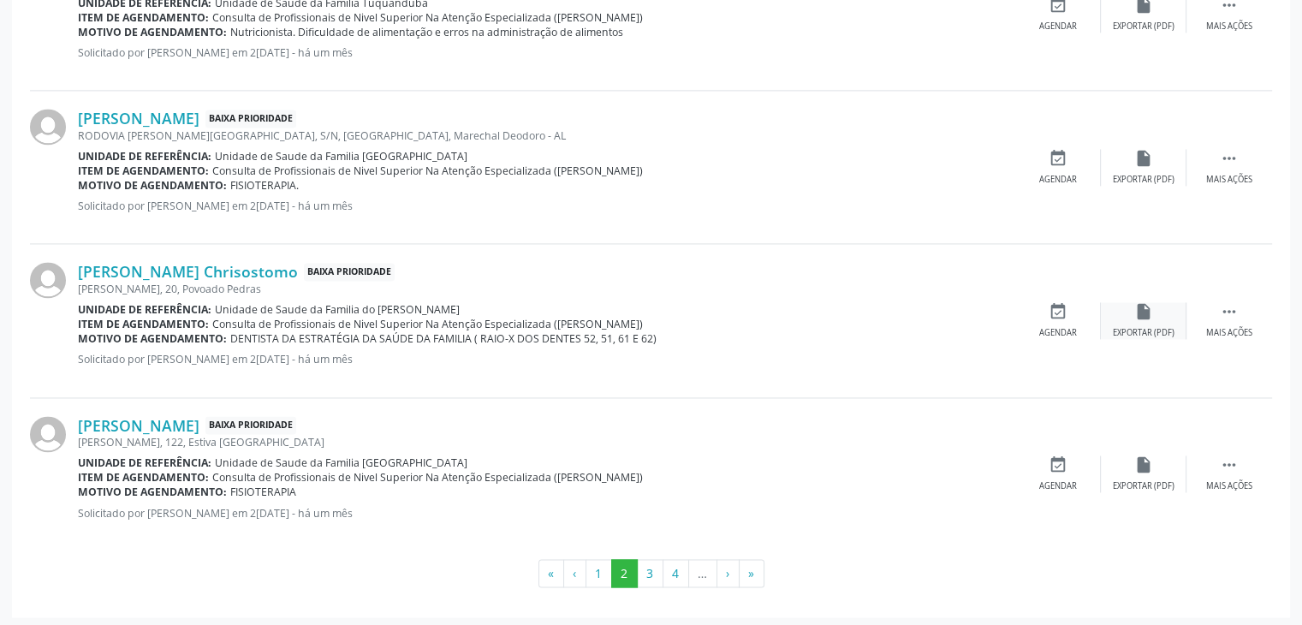
click at [1150, 320] on div "insert_drive_file Exportar (PDF)" at bounding box center [1144, 320] width 86 height 37
click at [646, 572] on button "3" at bounding box center [650, 573] width 27 height 29
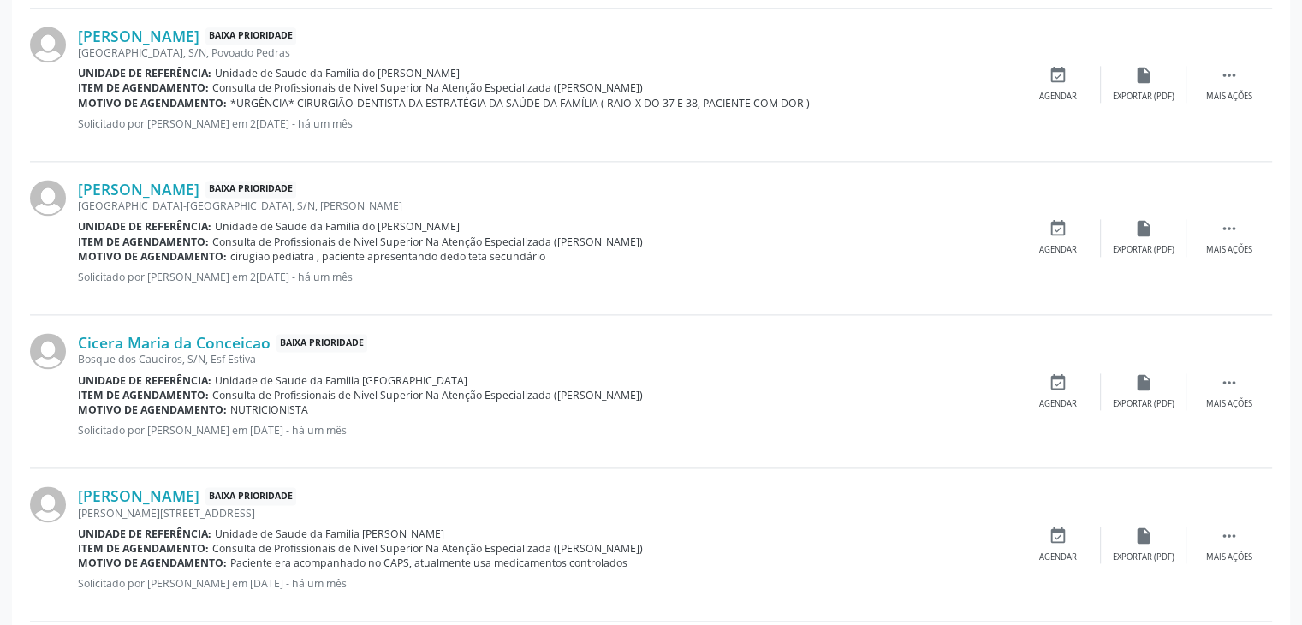
scroll to position [2285, 0]
click at [250, 455] on div "Cicera Maria da Conceicao Baixa Prioridade [GEOGRAPHIC_DATA], S/N, Esf Estiva U…" at bounding box center [651, 390] width 1242 height 153
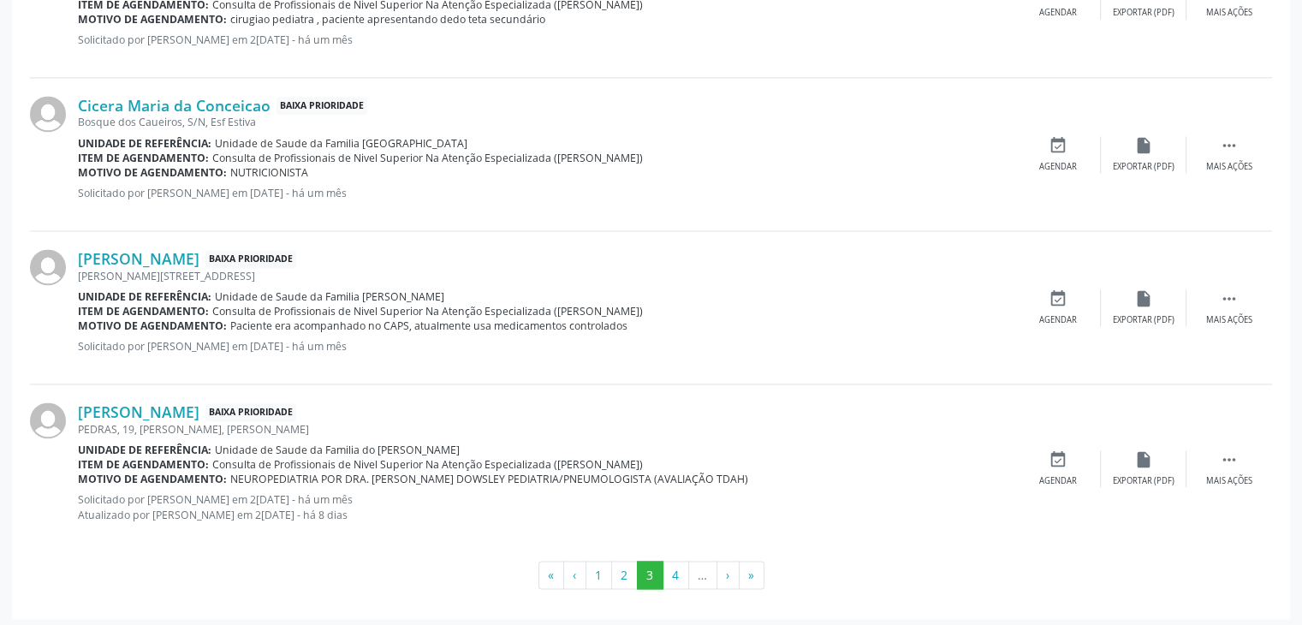
scroll to position [2523, 0]
click at [674, 574] on button "4" at bounding box center [676, 573] width 27 height 29
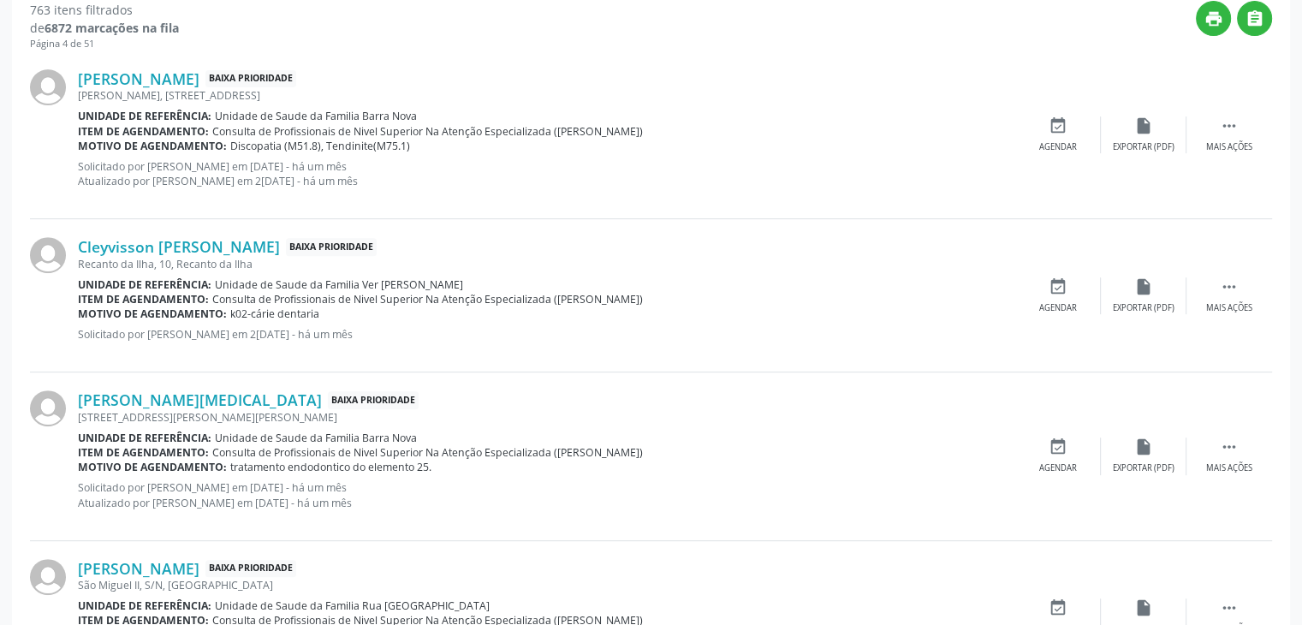
scroll to position [708, 0]
click at [1140, 301] on div "Exportar (PDF)" at bounding box center [1144, 307] width 62 height 12
click at [1143, 289] on icon "insert_drive_file" at bounding box center [1143, 286] width 19 height 19
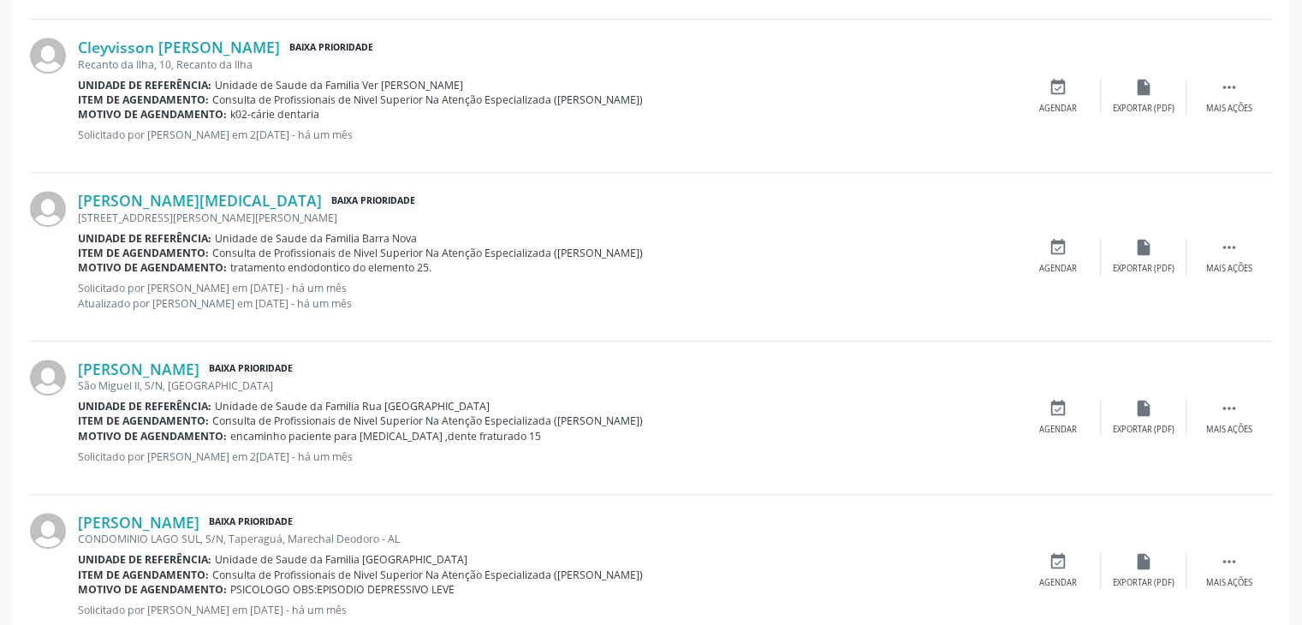
scroll to position [904, 0]
click at [1233, 252] on icon "" at bounding box center [1229, 250] width 19 height 19
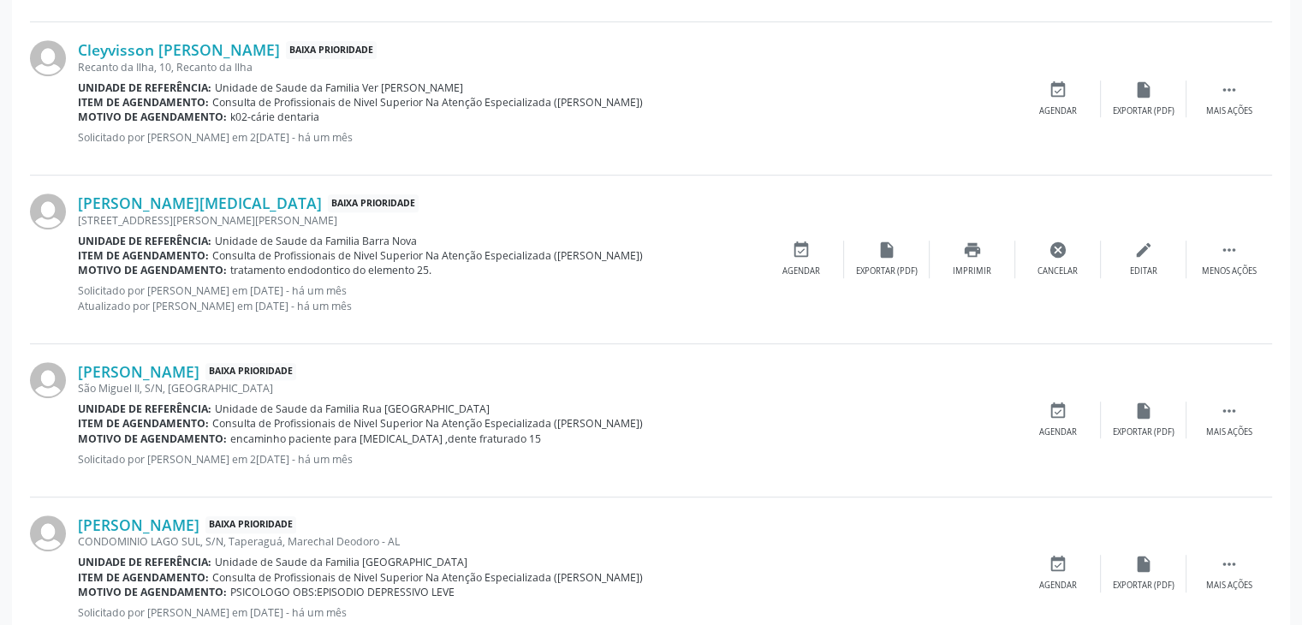
click at [959, 193] on div "[PERSON_NAME][MEDICAL_DATA] Baixa Prioridade [STREET_ADDRESS][PERSON_NAME] Unid…" at bounding box center [651, 260] width 1242 height 168
click at [493, 279] on div "[PERSON_NAME][MEDICAL_DATA] Baixa Prioridade [STREET_ADDRESS][PERSON_NAME] Unid…" at bounding box center [418, 258] width 681 height 131
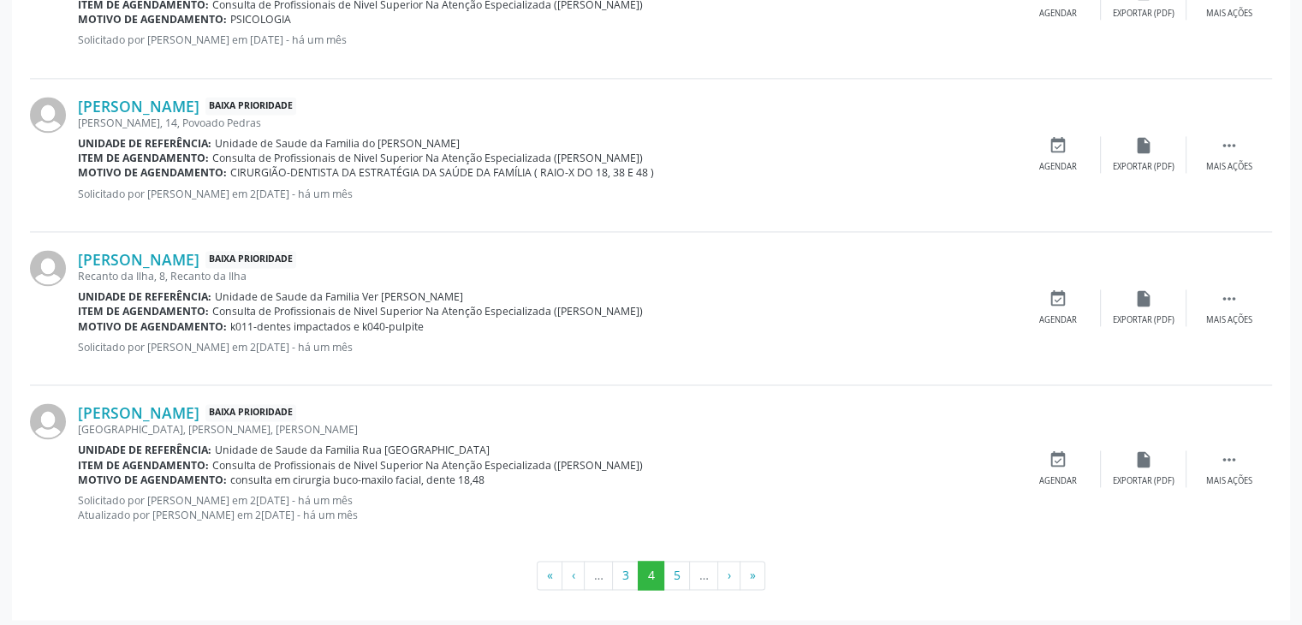
scroll to position [2567, 0]
click at [764, 575] on ul "« ‹ … 3 4 5 … › »" at bounding box center [651, 573] width 1242 height 29
click at [754, 577] on button "»" at bounding box center [753, 573] width 26 height 29
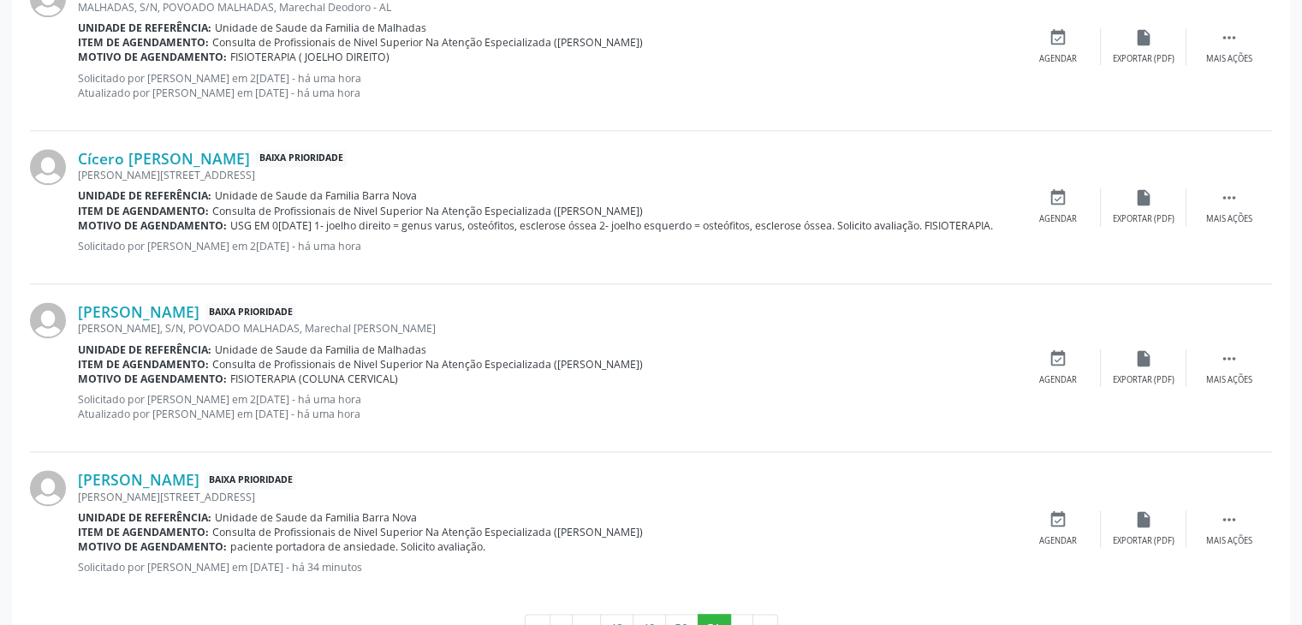
scroll to position [2231, 0]
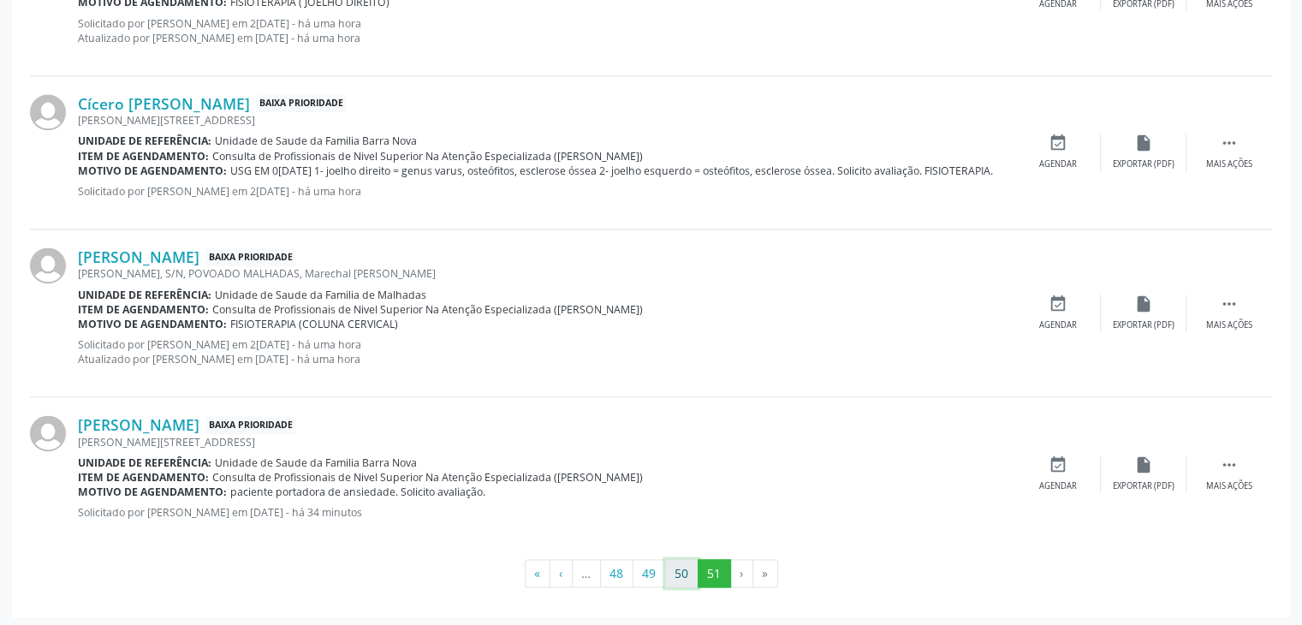
click at [678, 574] on button "50" at bounding box center [681, 573] width 33 height 29
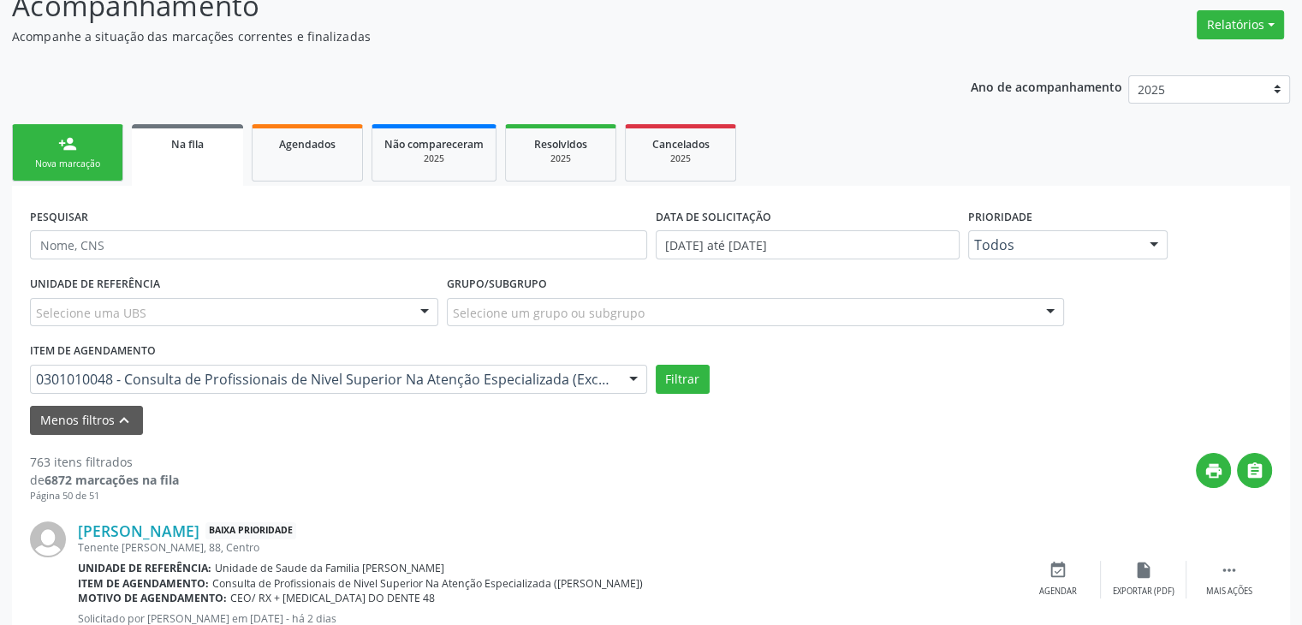
scroll to position [262, 0]
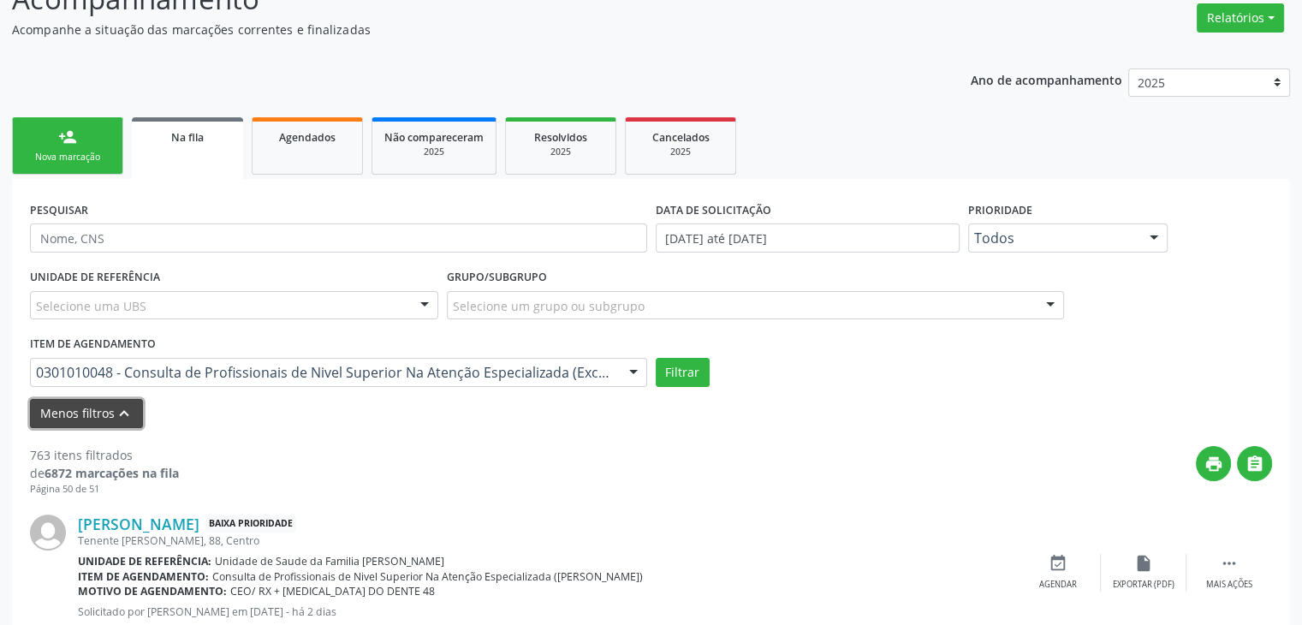
click at [125, 413] on icon "keyboard_arrow_up" at bounding box center [124, 413] width 19 height 19
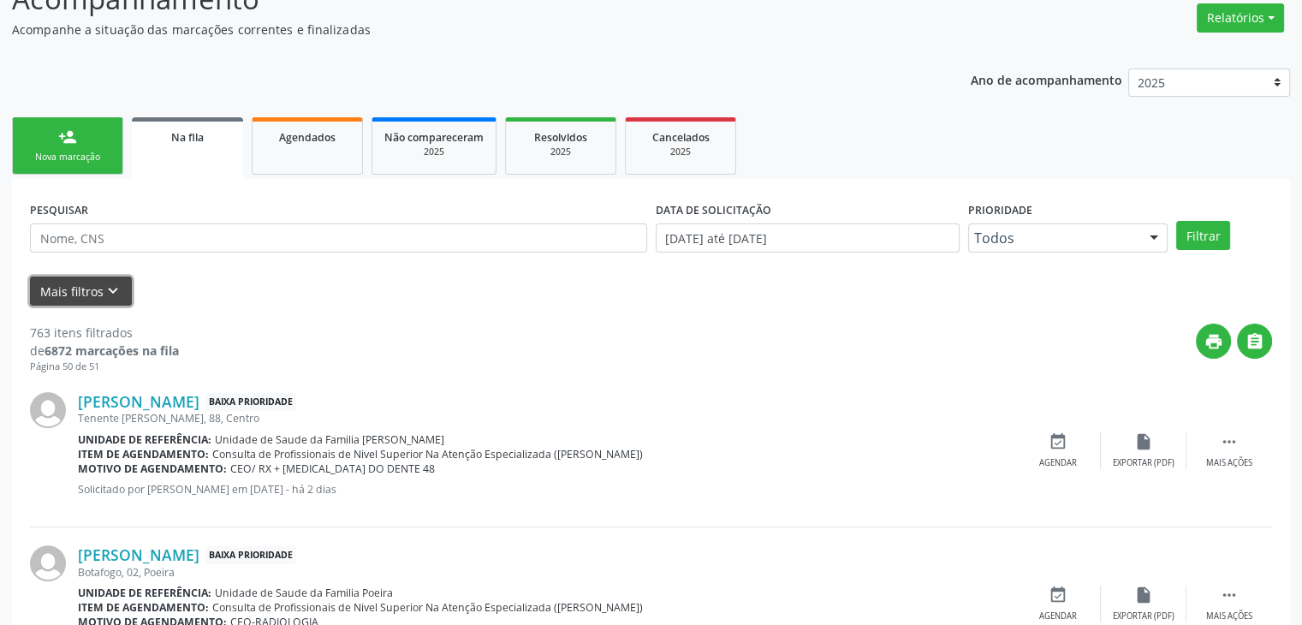
click at [92, 280] on button "Mais filtros keyboard_arrow_down" at bounding box center [81, 292] width 102 height 30
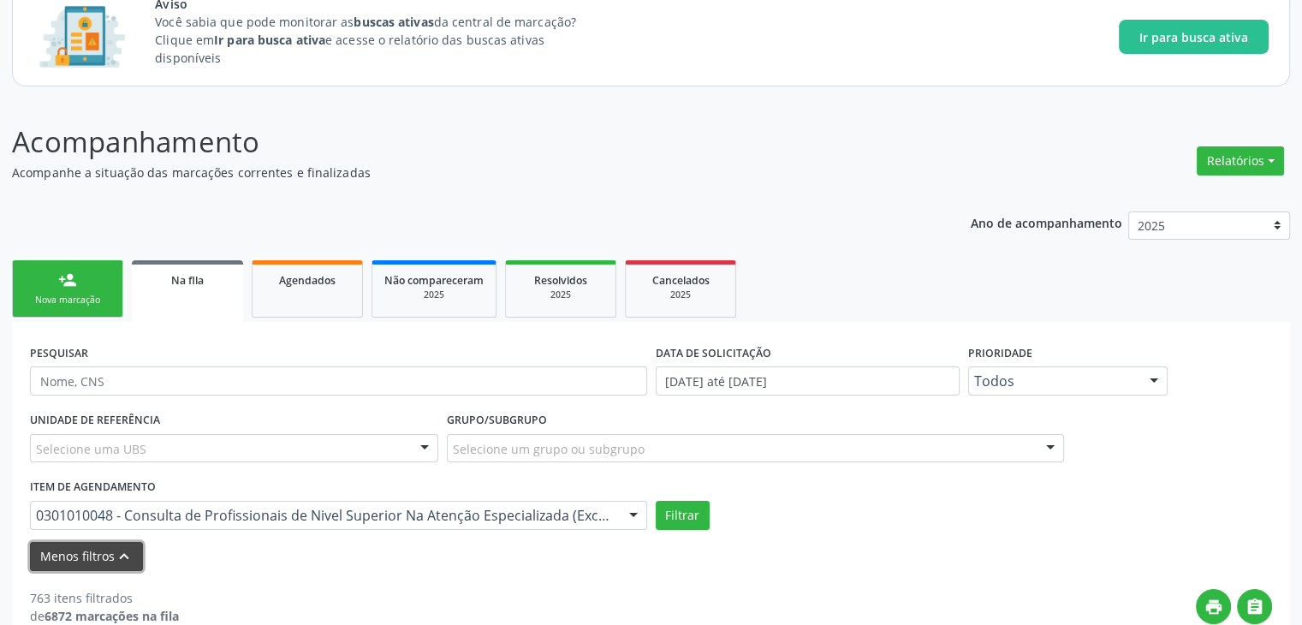
scroll to position [77, 0]
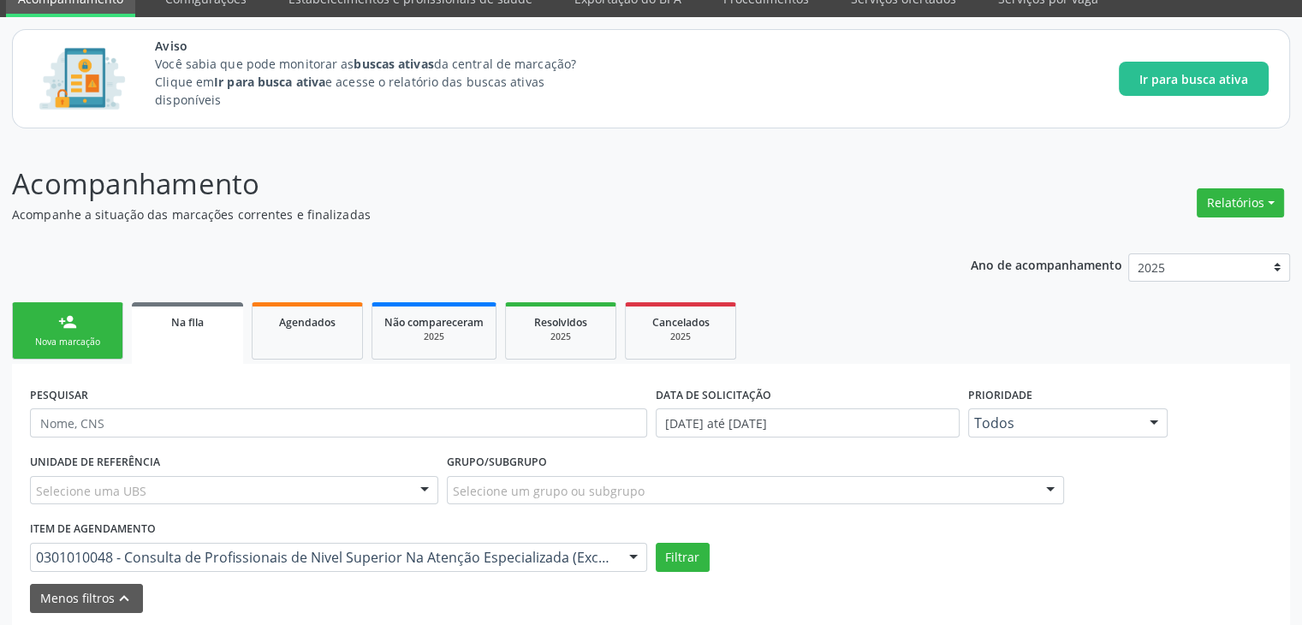
click at [480, 206] on p "Acompanhe a situação das marcações correntes e finalizadas" at bounding box center [459, 214] width 895 height 18
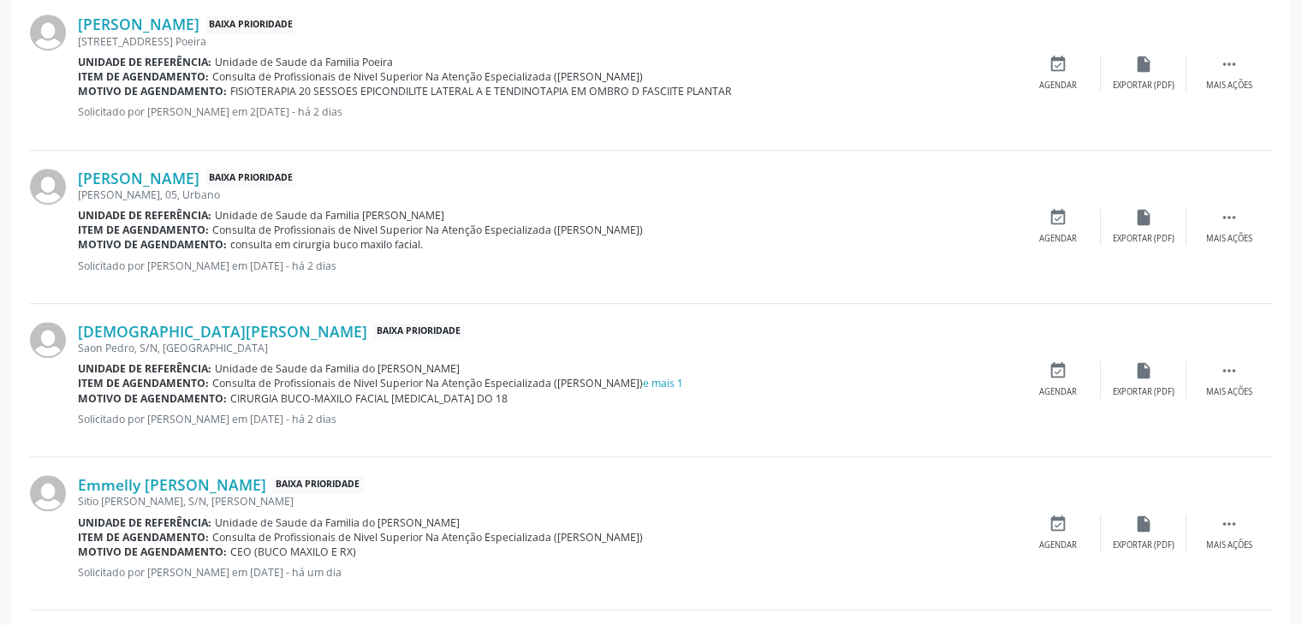
scroll to position [1221, 0]
click at [950, 51] on div "[PERSON_NAME] Baixa Prioridade [STREET_ADDRESS] Poeira Unidade de referência: U…" at bounding box center [546, 73] width 937 height 116
click at [949, 70] on div "Item de agendamento: Consulta de Profissionais de Nivel Superior Na Atenção Esp…" at bounding box center [546, 77] width 937 height 15
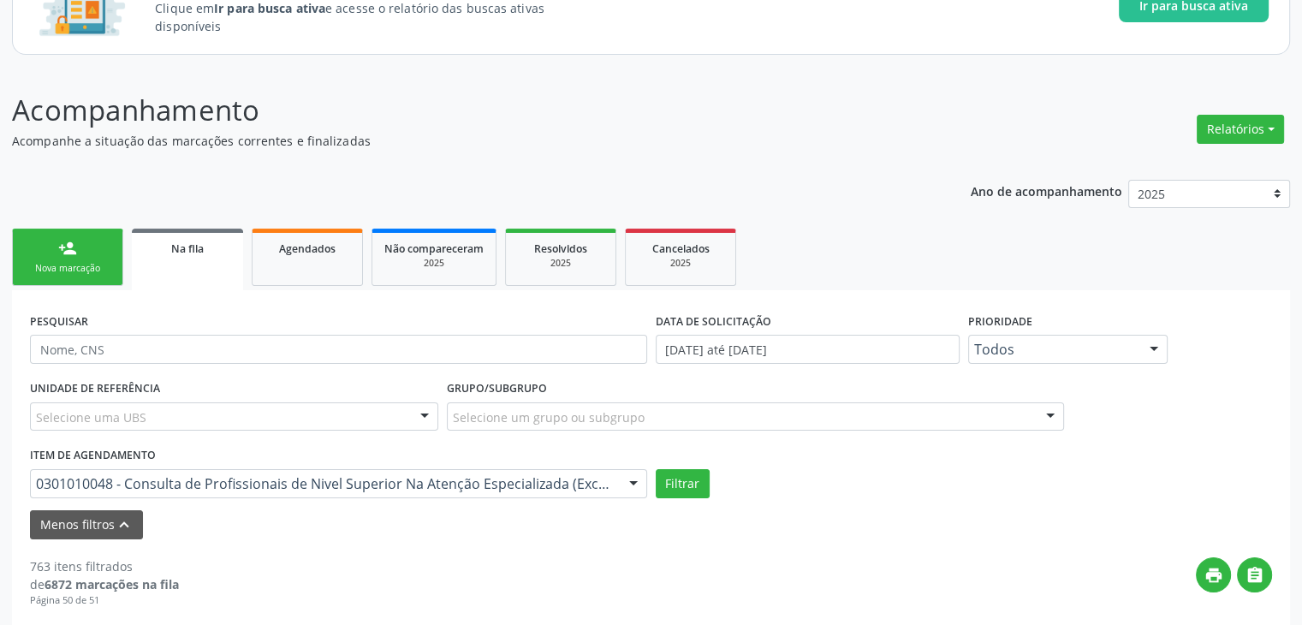
scroll to position [0, 0]
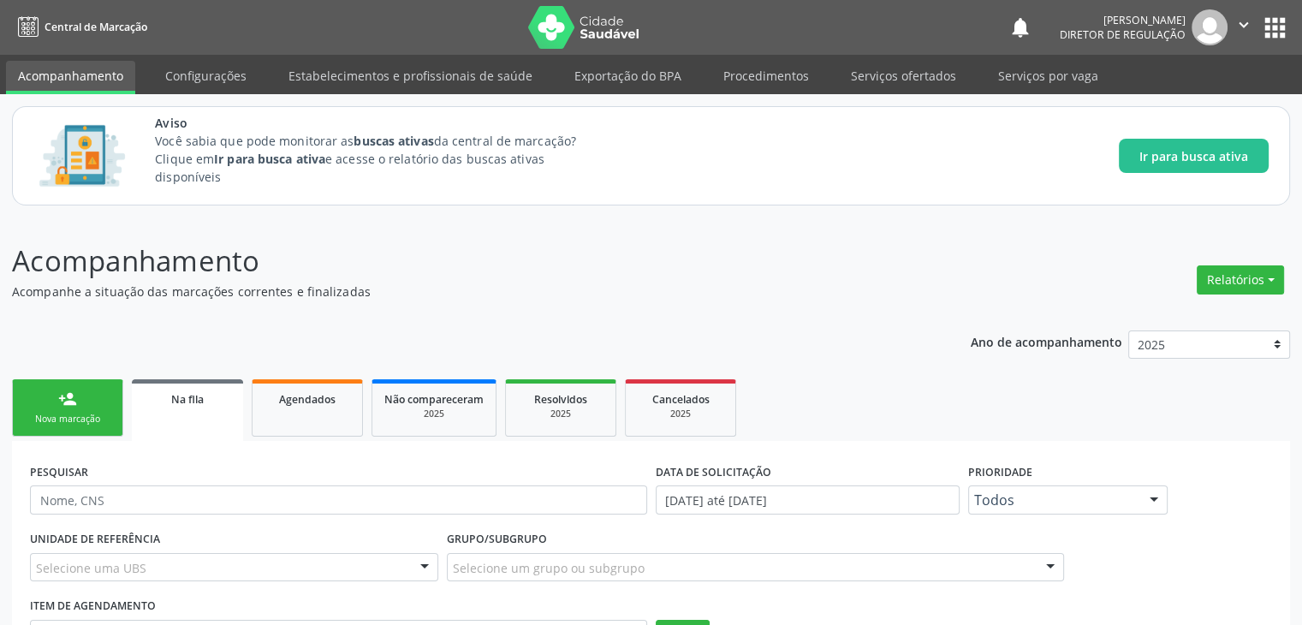
click at [592, 259] on p "Acompanhamento" at bounding box center [459, 261] width 895 height 43
click at [572, 289] on p "Acompanhe a situação das marcações correntes e finalizadas" at bounding box center [459, 292] width 895 height 18
click at [390, 271] on p "Acompanhamento" at bounding box center [459, 261] width 895 height 43
